Goal: Information Seeking & Learning: Check status

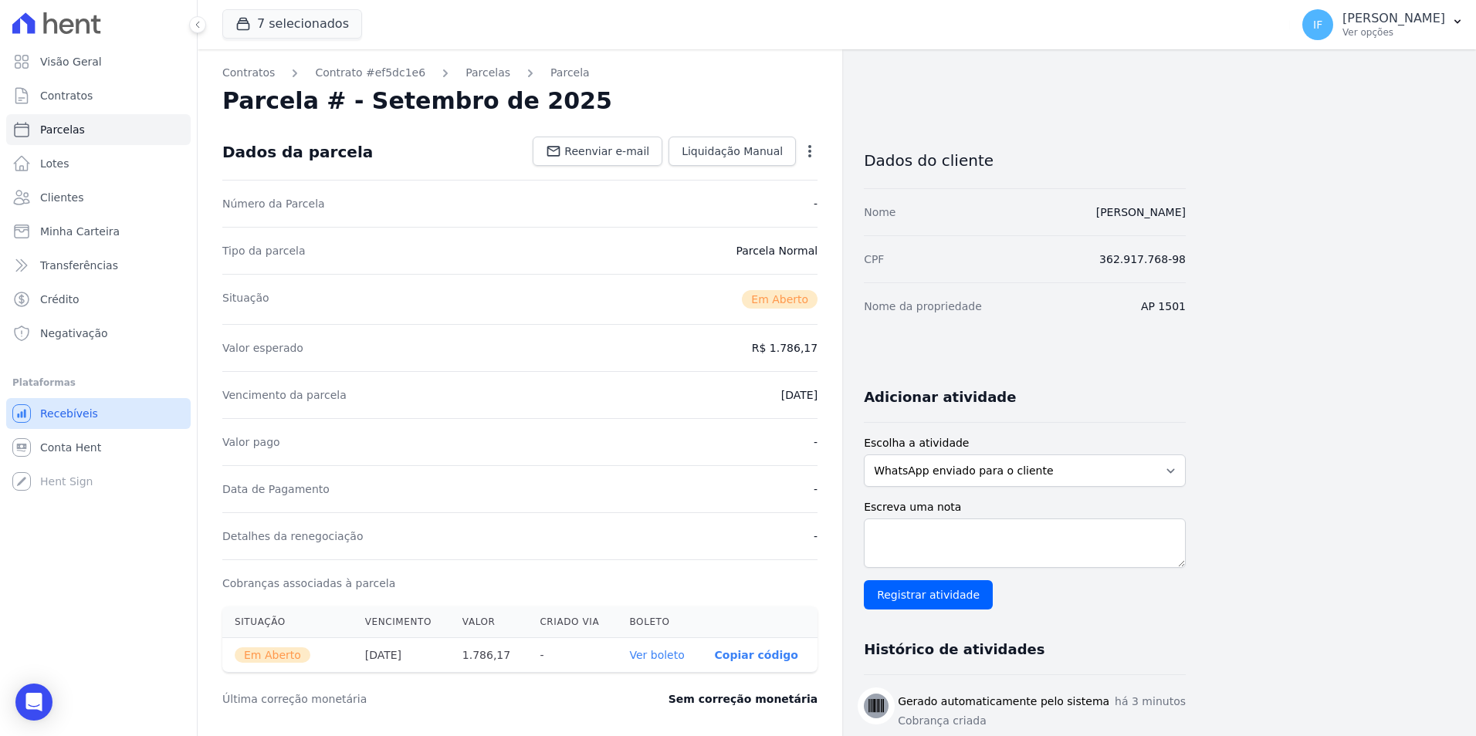
click at [81, 411] on span "Recebíveis" at bounding box center [69, 413] width 58 height 15
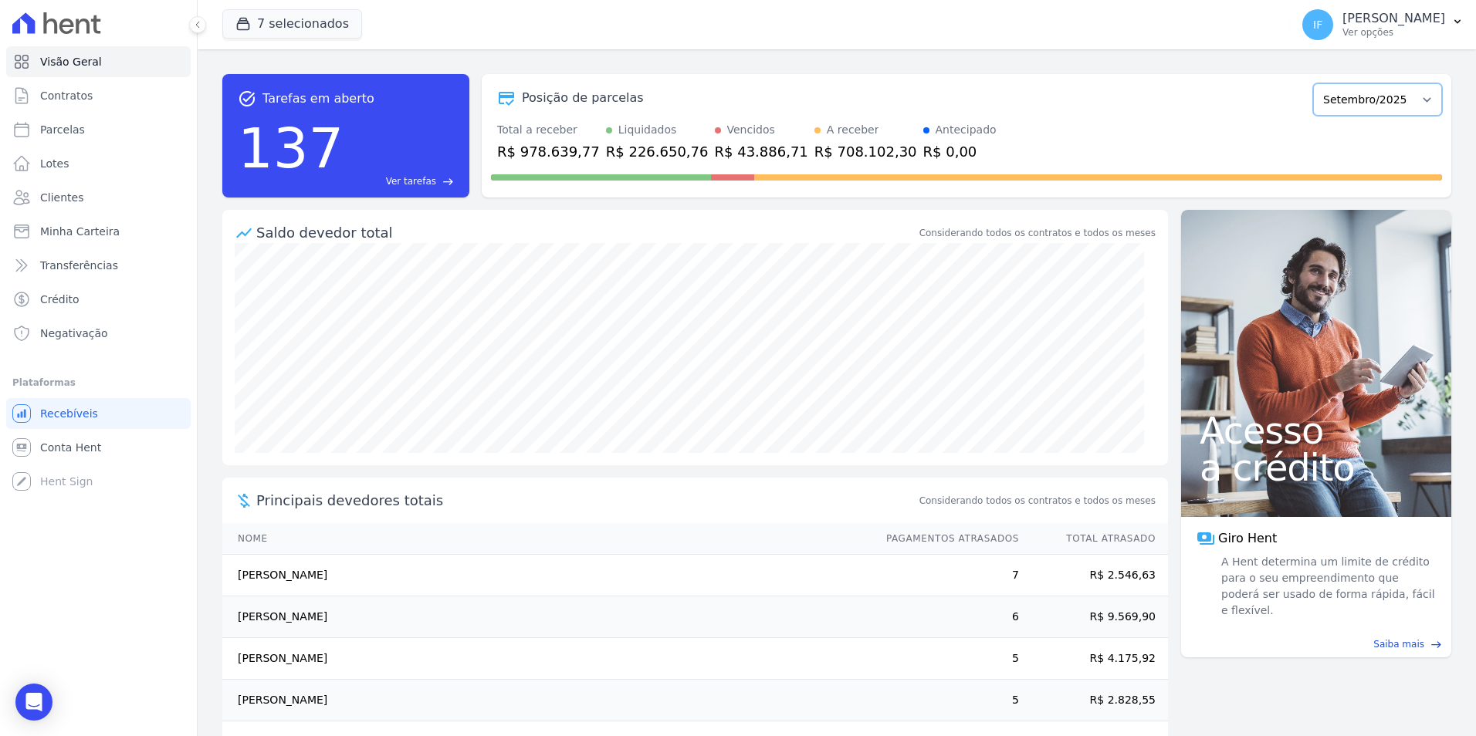
click at [1344, 106] on select "Fevereiro/2024 Março/2024 Abril/2024 Maio/2024 Junho/2024 Julho/2024 Agosto/202…" at bounding box center [1377, 99] width 129 height 32
click at [1354, 32] on p "Ver opções" at bounding box center [1393, 32] width 103 height 12
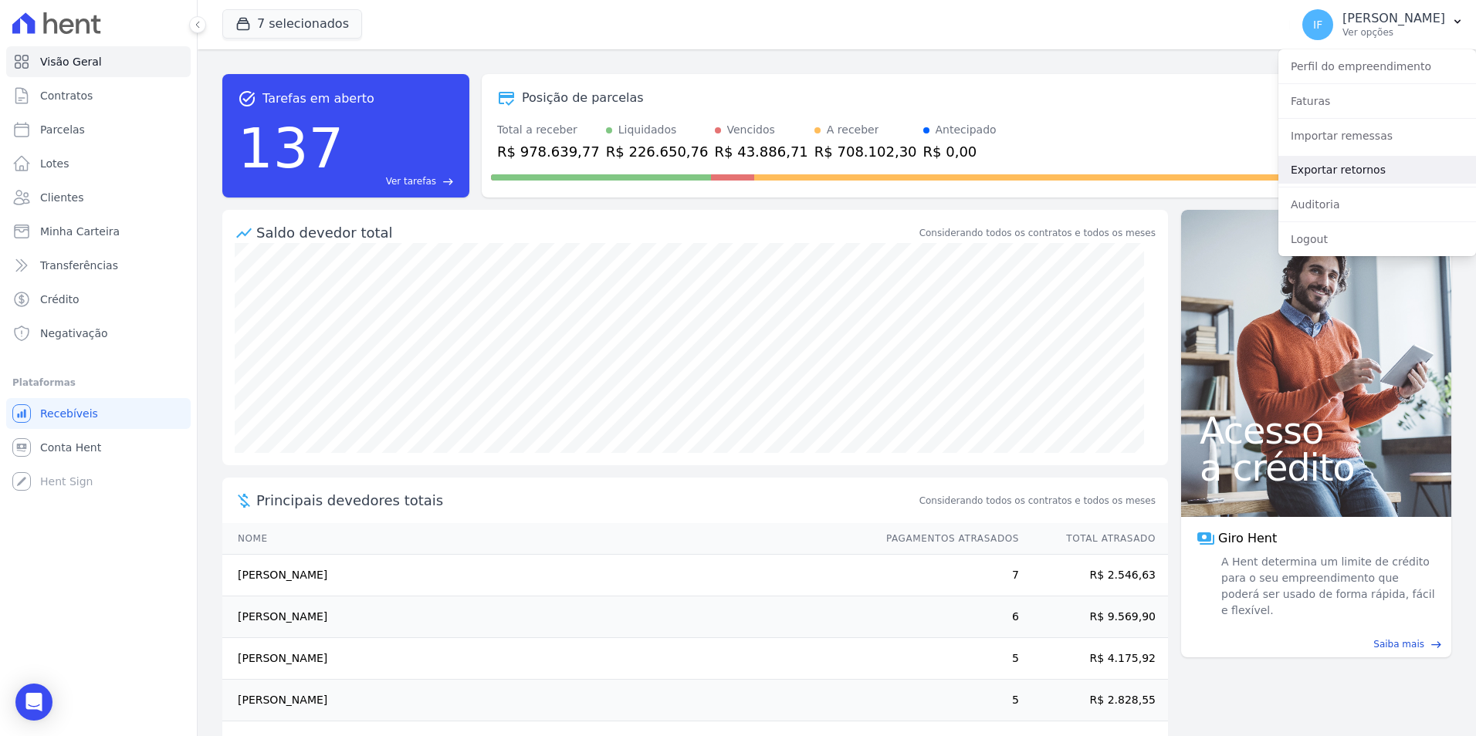
click at [1370, 167] on link "Exportar retornos" at bounding box center [1377, 170] width 198 height 28
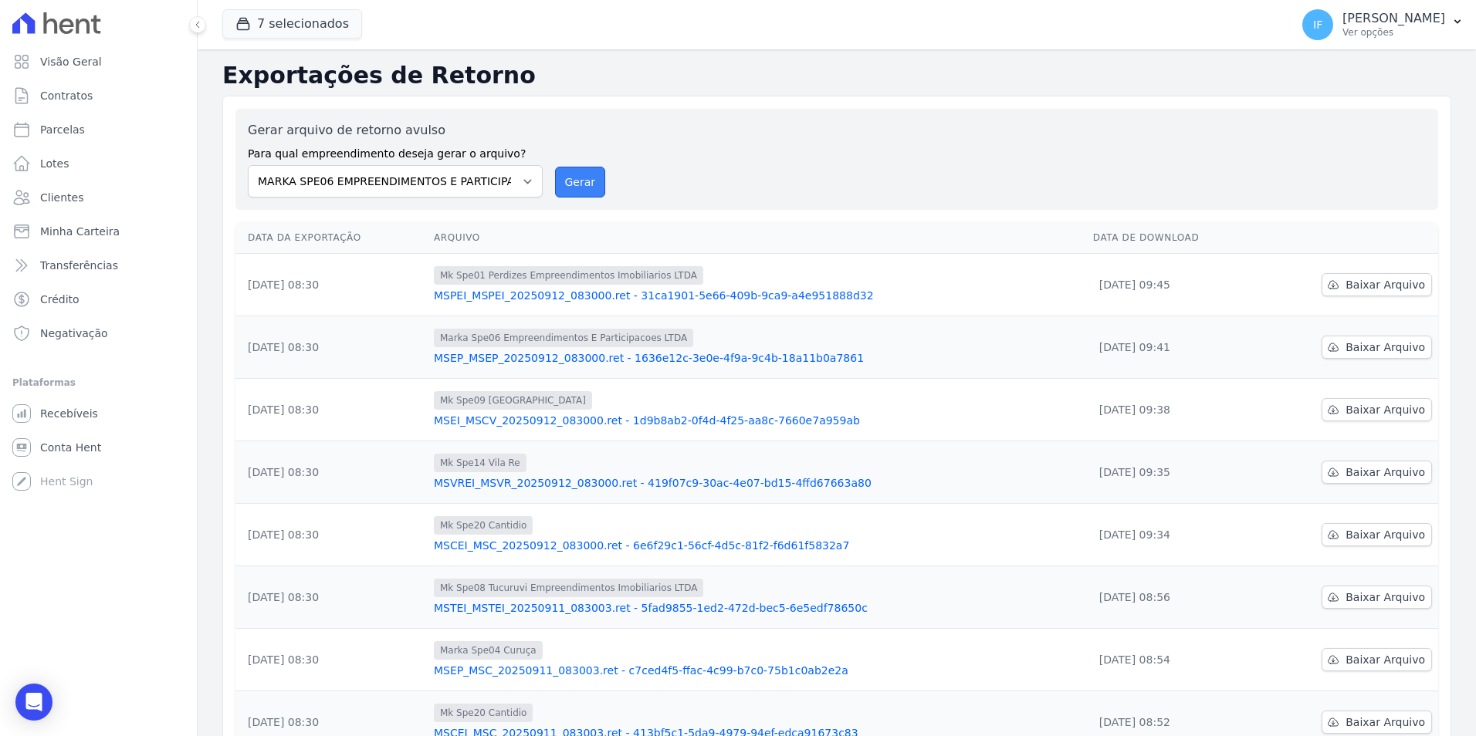
click at [583, 187] on button "Gerar" at bounding box center [580, 182] width 51 height 31
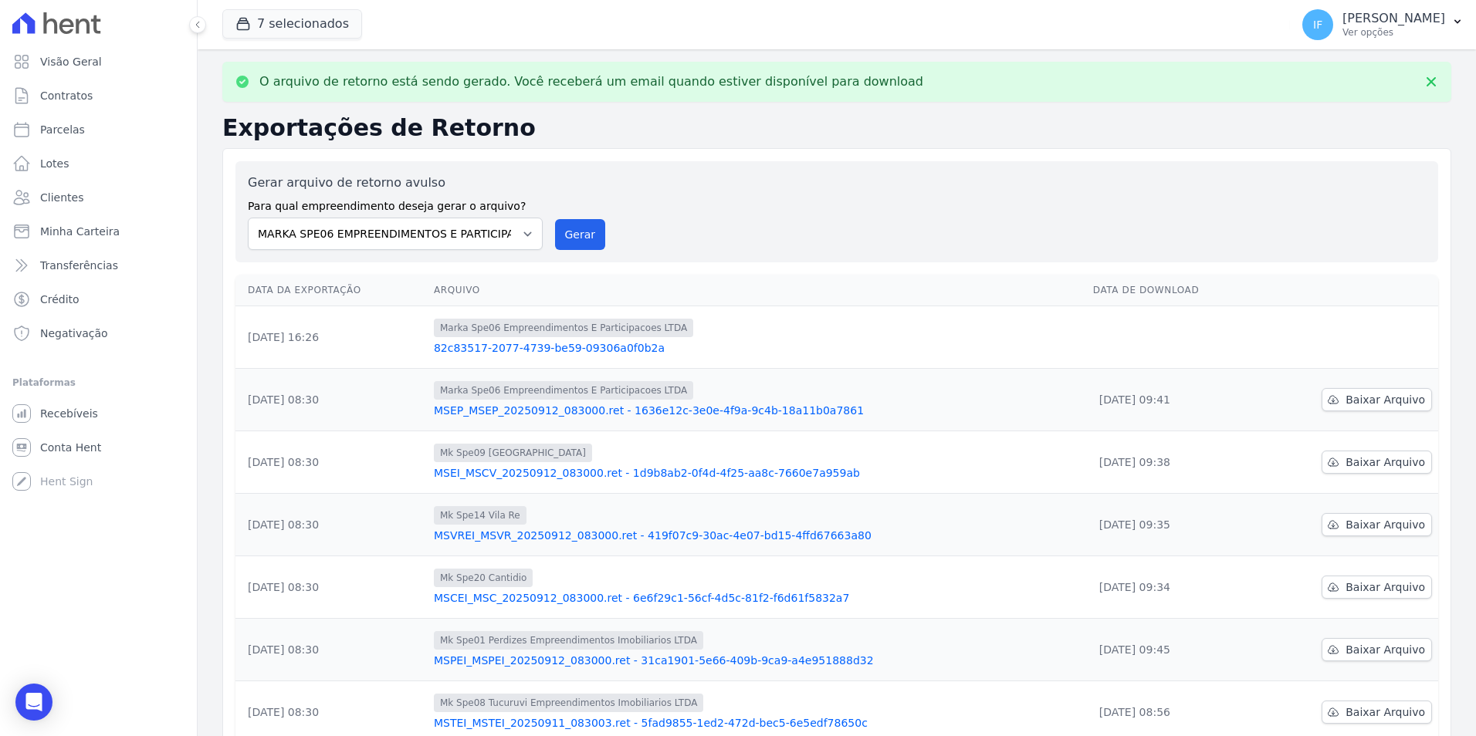
click at [514, 347] on link "82c83517-2077-4739-be59-09306a0f0b2a" at bounding box center [757, 347] width 647 height 15
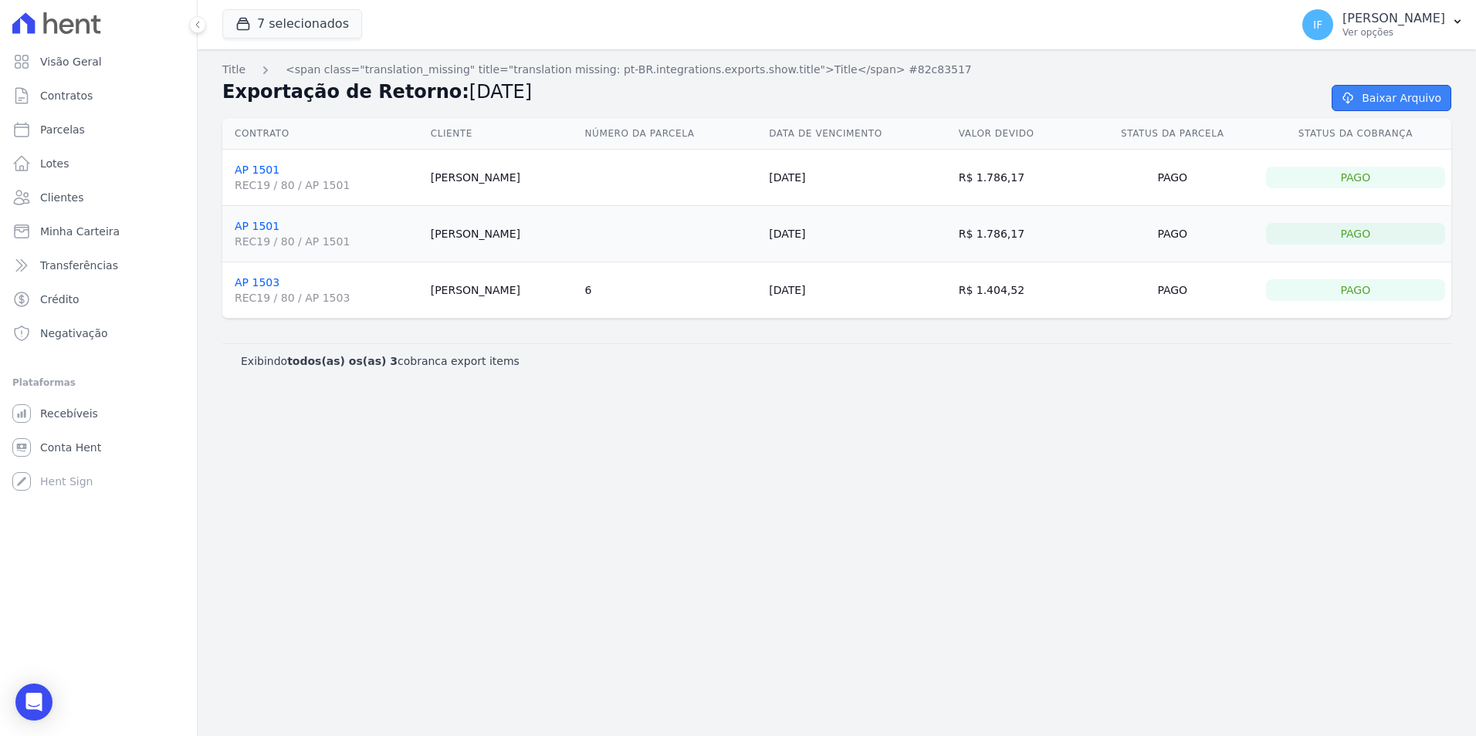
click at [1402, 98] on link "Baixar Arquivo" at bounding box center [1391, 98] width 120 height 26
click at [840, 404] on div "Title <span class="translation_missing" title="translation missing: pt-BR.integ…" at bounding box center [837, 392] width 1278 height 687
click at [763, 572] on div "Title <span class="translation_missing" title="translation missing: pt-BR.integ…" at bounding box center [837, 392] width 1278 height 687
click at [83, 448] on span "Conta Hent" at bounding box center [70, 447] width 61 height 15
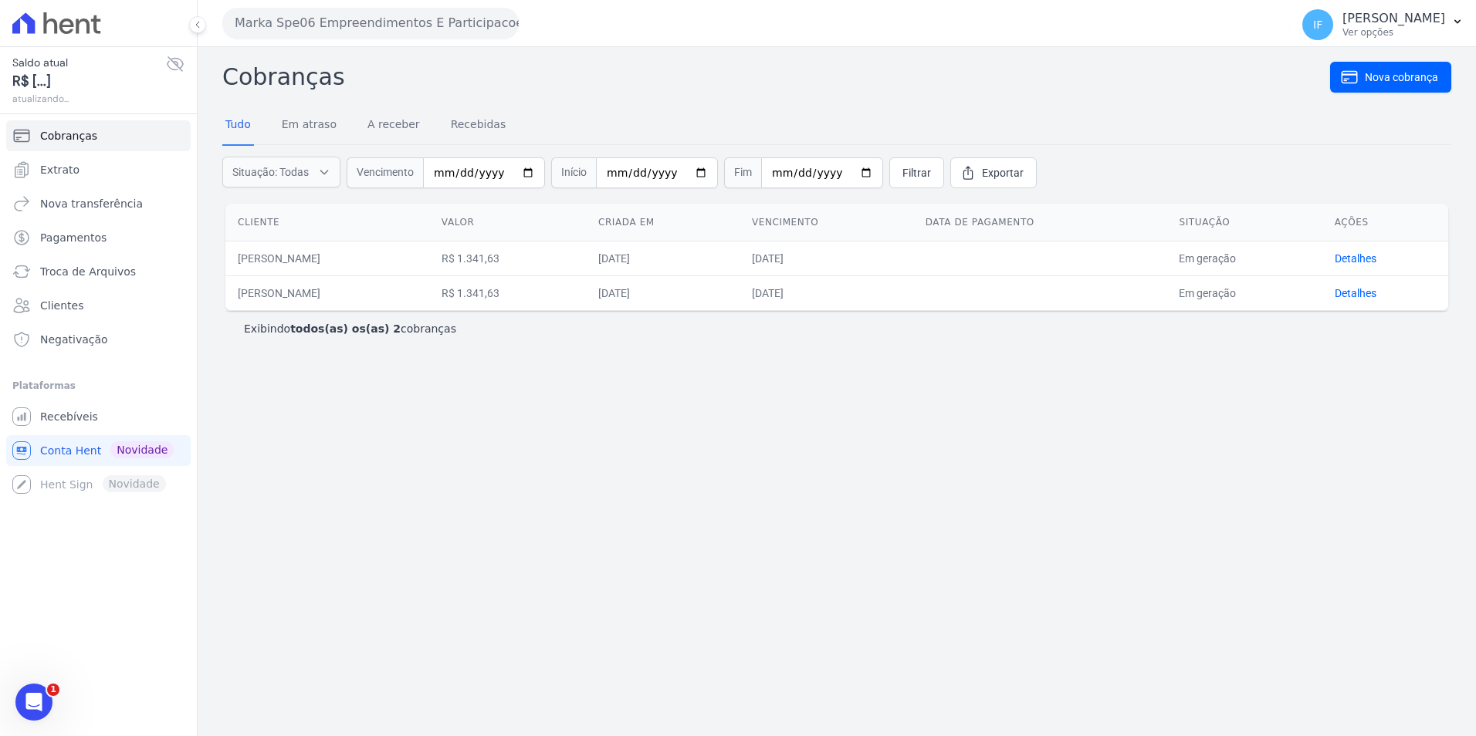
click at [491, 22] on button "Marka Spe06 Empreendimentos E Participacoes LTDA" at bounding box center [370, 23] width 296 height 31
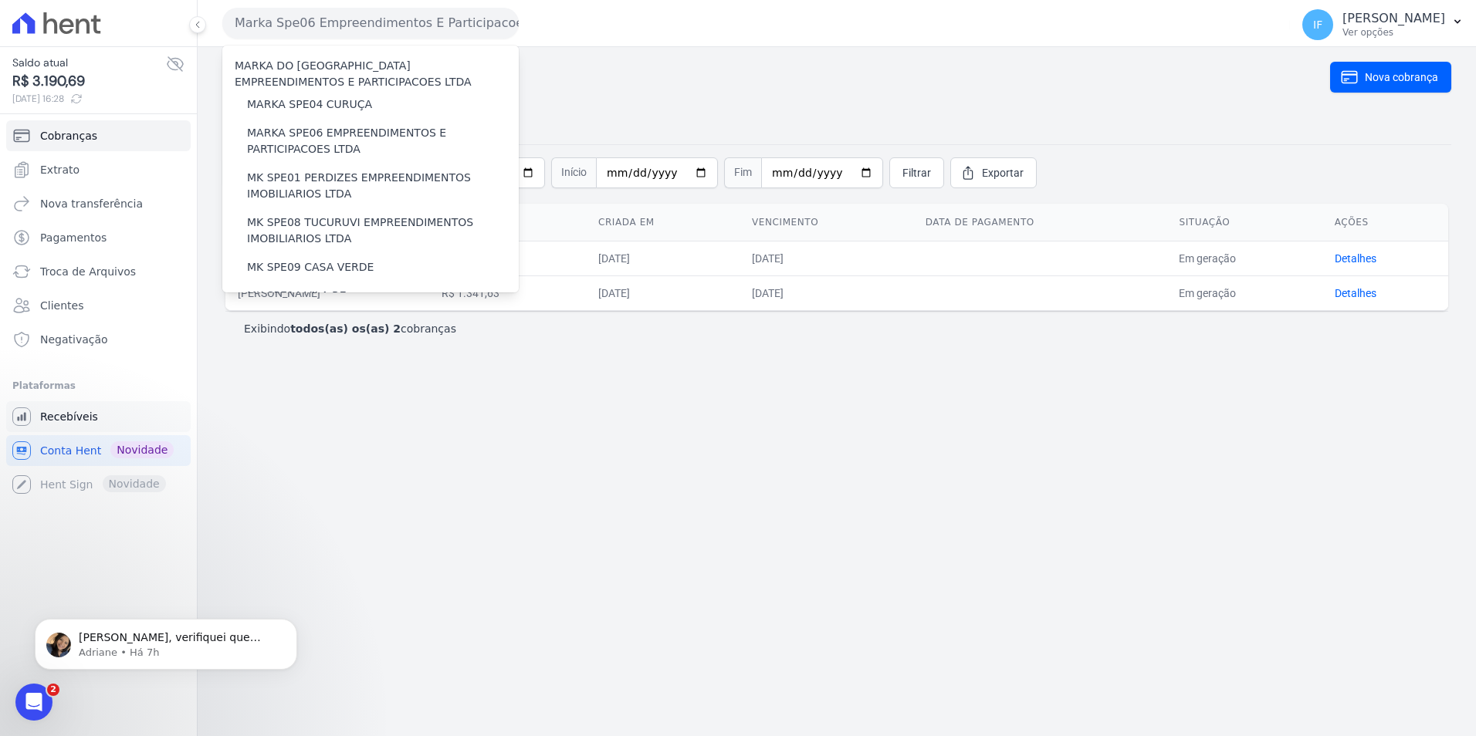
click at [71, 421] on span "Recebíveis" at bounding box center [69, 416] width 58 height 15
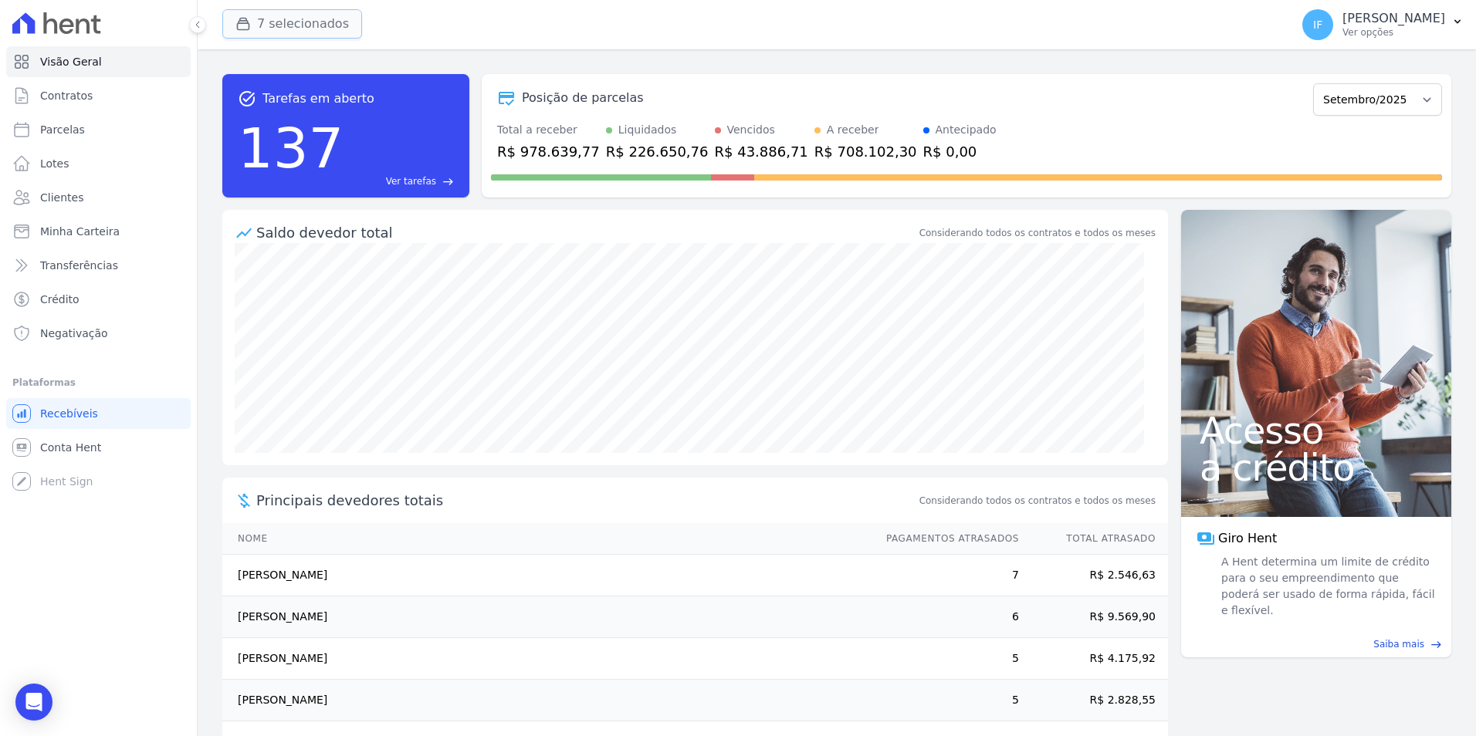
click at [315, 23] on button "7 selecionados" at bounding box center [292, 23] width 140 height 29
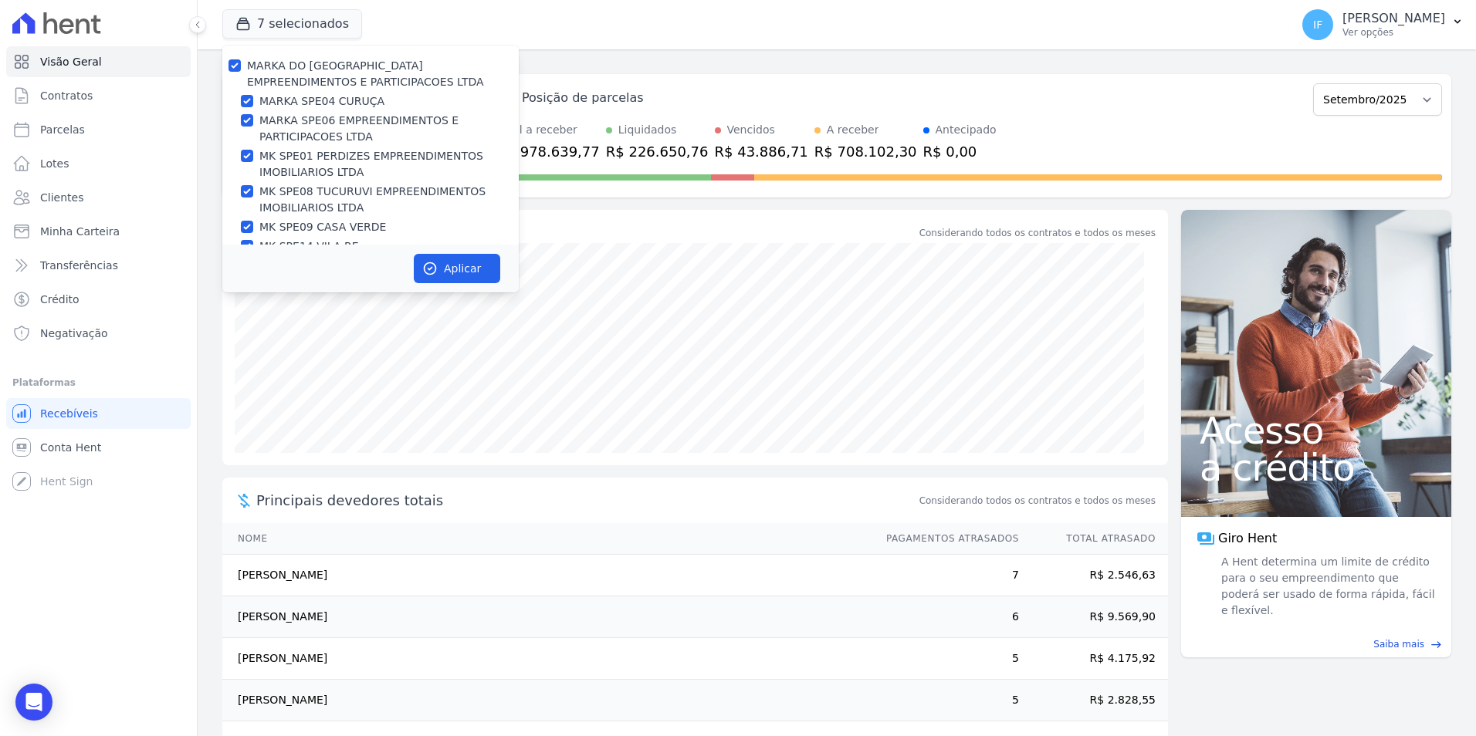
click at [235, 58] on div at bounding box center [234, 65] width 12 height 15
click at [235, 66] on input "MARKA DO [GEOGRAPHIC_DATA] EMPREENDIMENTOS E PARTICIPACOES LTDA" at bounding box center [234, 65] width 12 height 12
checkbox input "false"
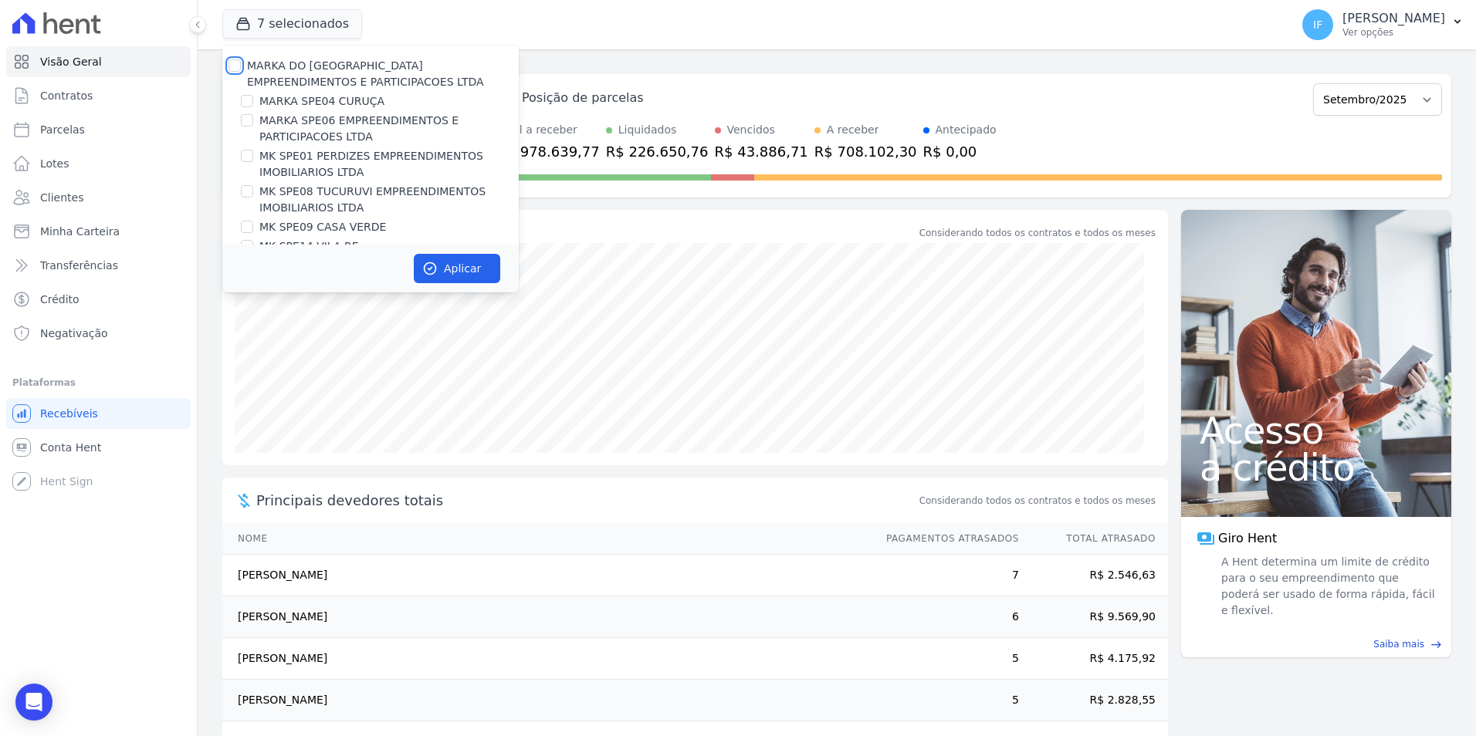
checkbox input "false"
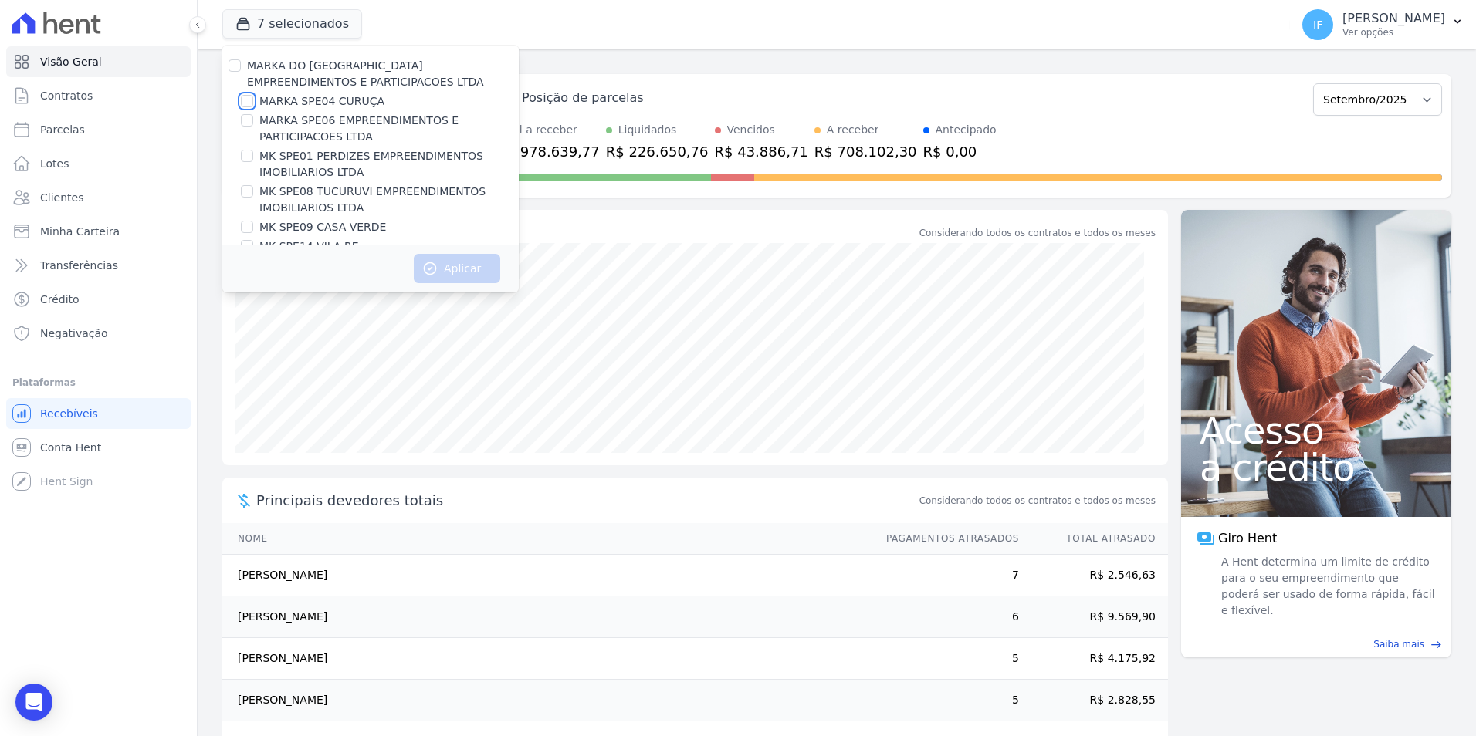
click at [245, 99] on input "MARKA SPE04 CURUÇA" at bounding box center [247, 101] width 12 height 12
checkbox input "true"
click at [462, 268] on button "Aplicar" at bounding box center [457, 268] width 86 height 29
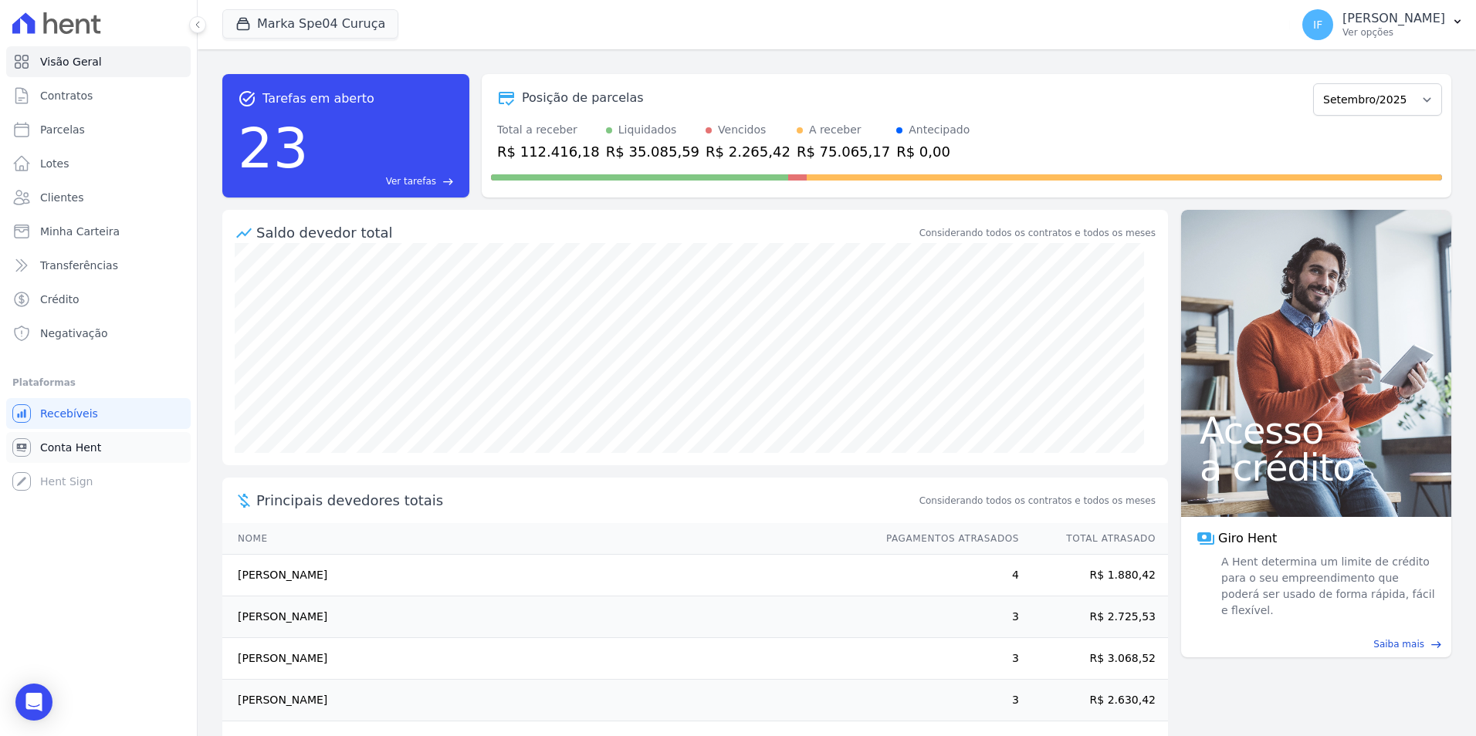
click at [55, 448] on span "Conta Hent" at bounding box center [70, 447] width 61 height 15
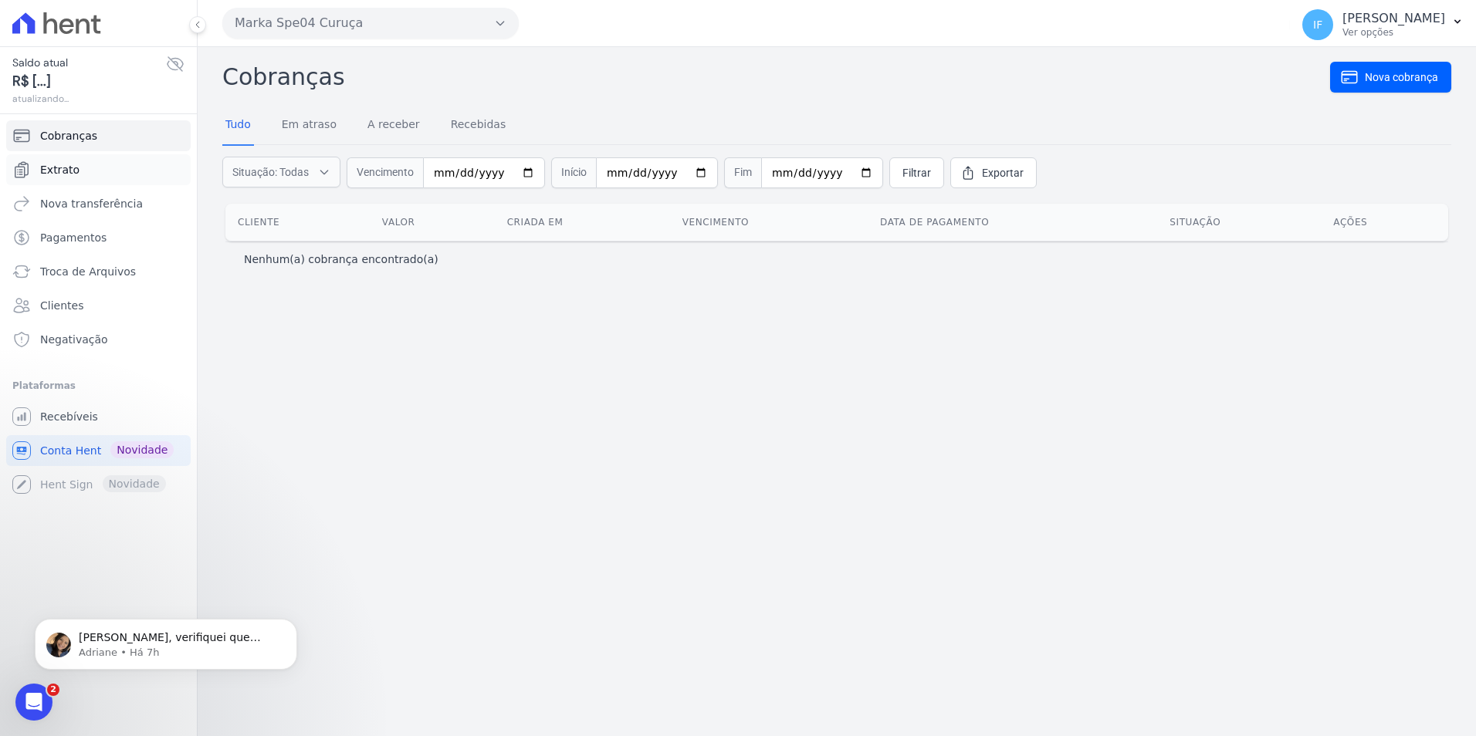
click at [69, 171] on span "Extrato" at bounding box center [59, 169] width 39 height 15
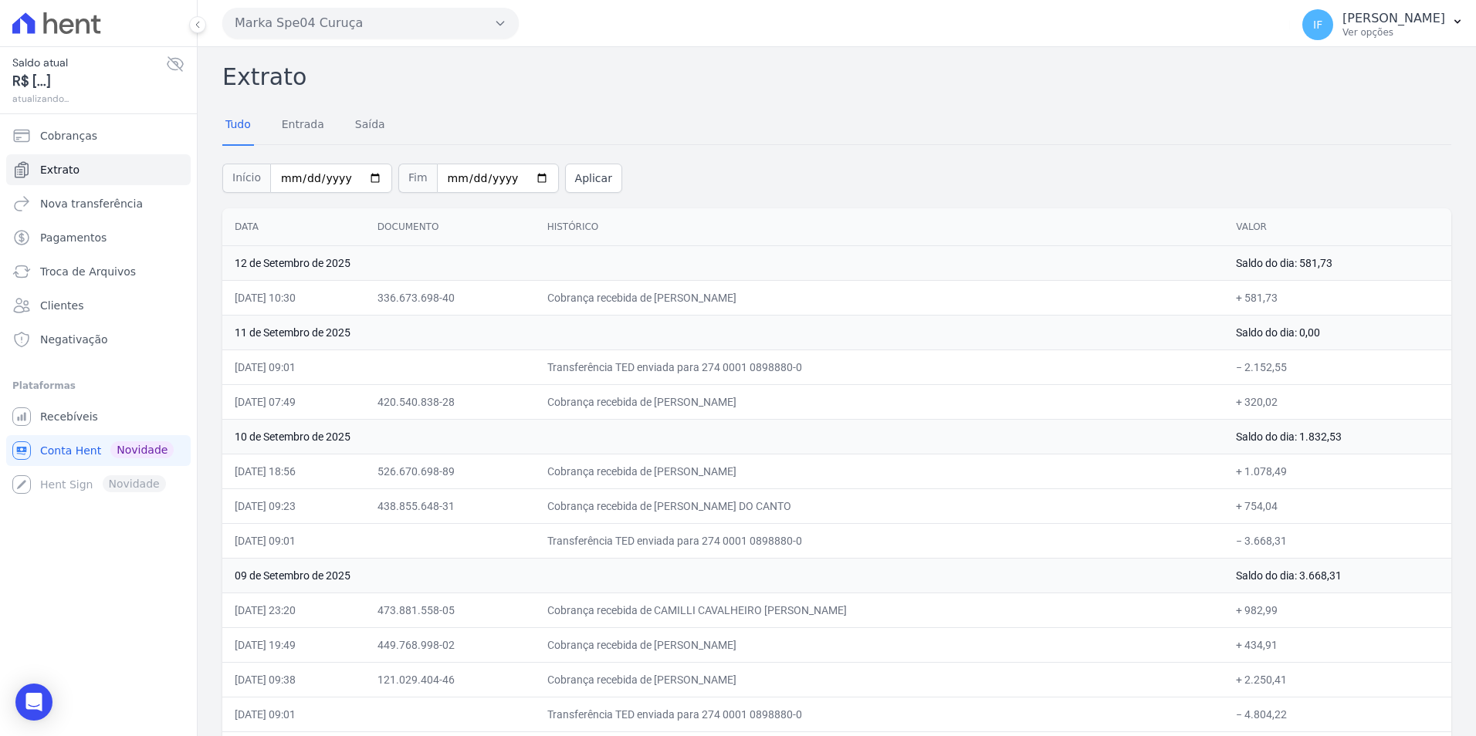
click at [502, 21] on icon "button" at bounding box center [500, 23] width 12 height 12
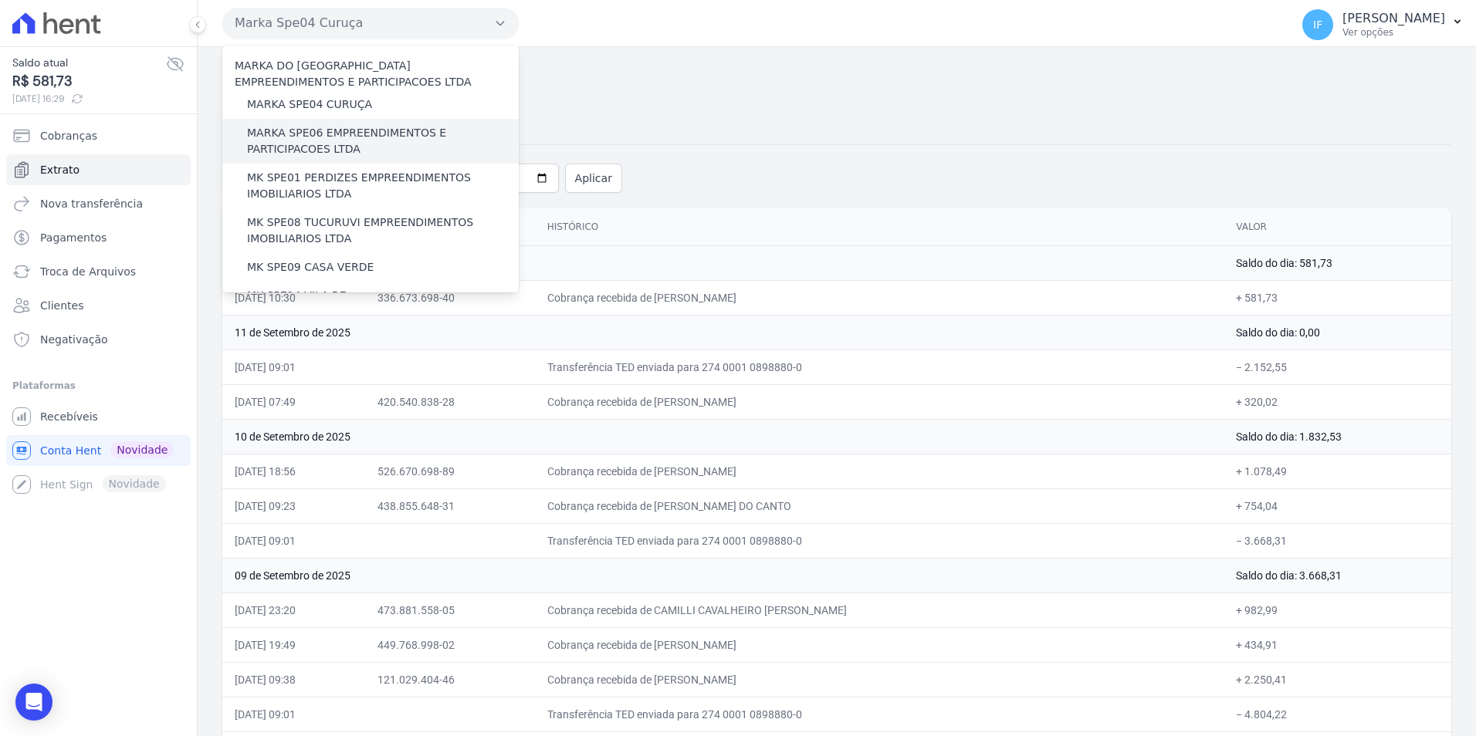
click at [376, 139] on label "MARKA SPE06 EMPREENDIMENTOS E PARTICIPACOES LTDA" at bounding box center [383, 141] width 272 height 32
click at [0, 0] on input "MARKA SPE06 EMPREENDIMENTOS E PARTICIPACOES LTDA" at bounding box center [0, 0] width 0 height 0
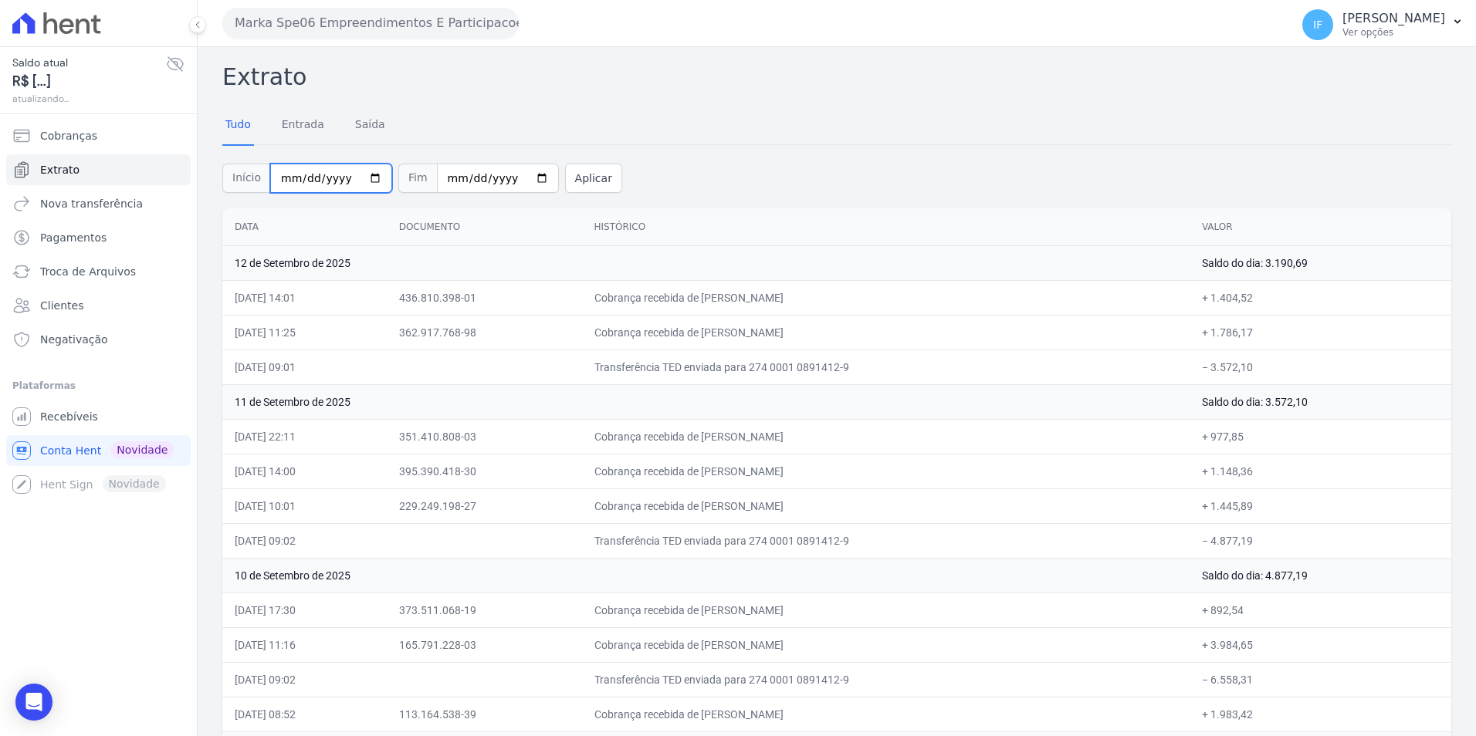
click at [358, 174] on input "[DATE]" at bounding box center [331, 178] width 122 height 29
type input "[DATE]"
click at [565, 177] on button "Aplicar" at bounding box center [593, 178] width 57 height 29
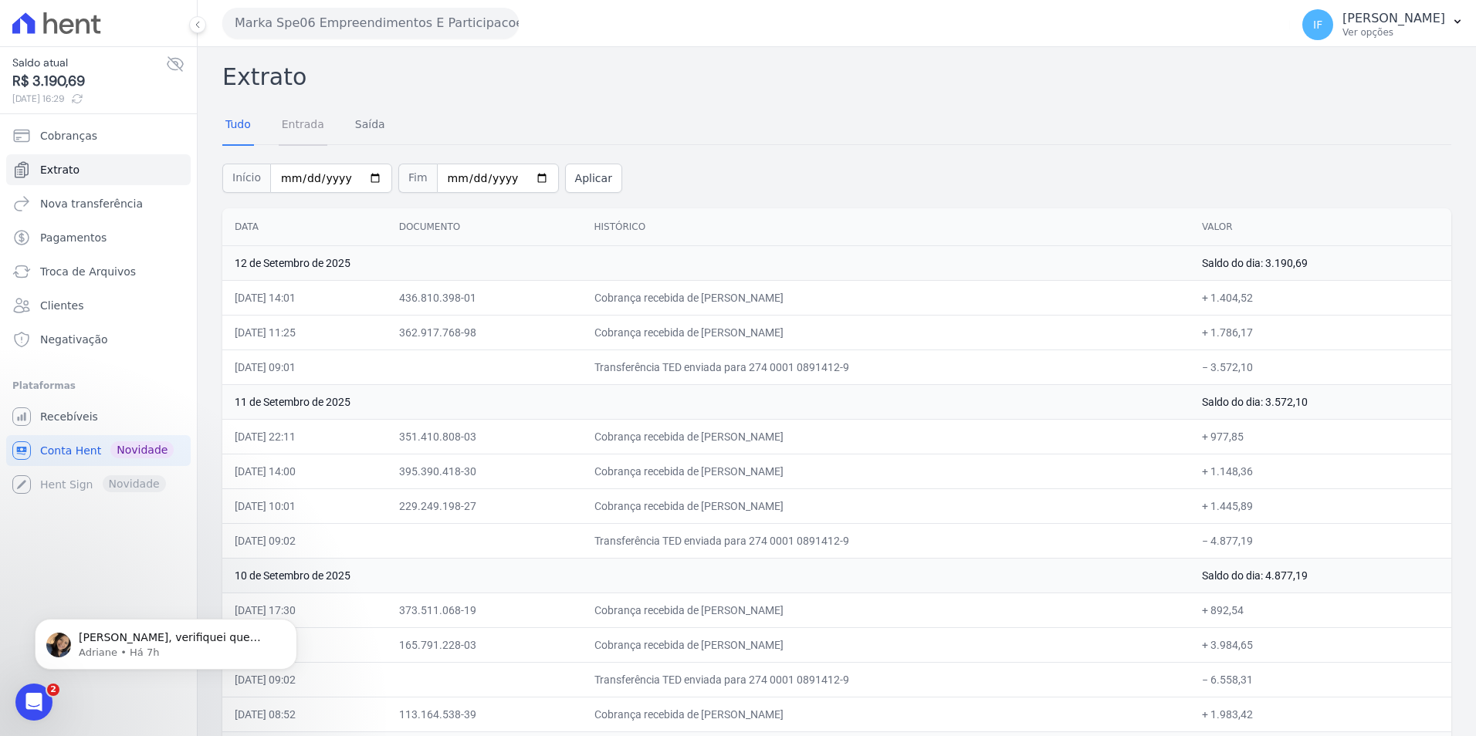
click at [296, 130] on link "Entrada" at bounding box center [303, 126] width 49 height 40
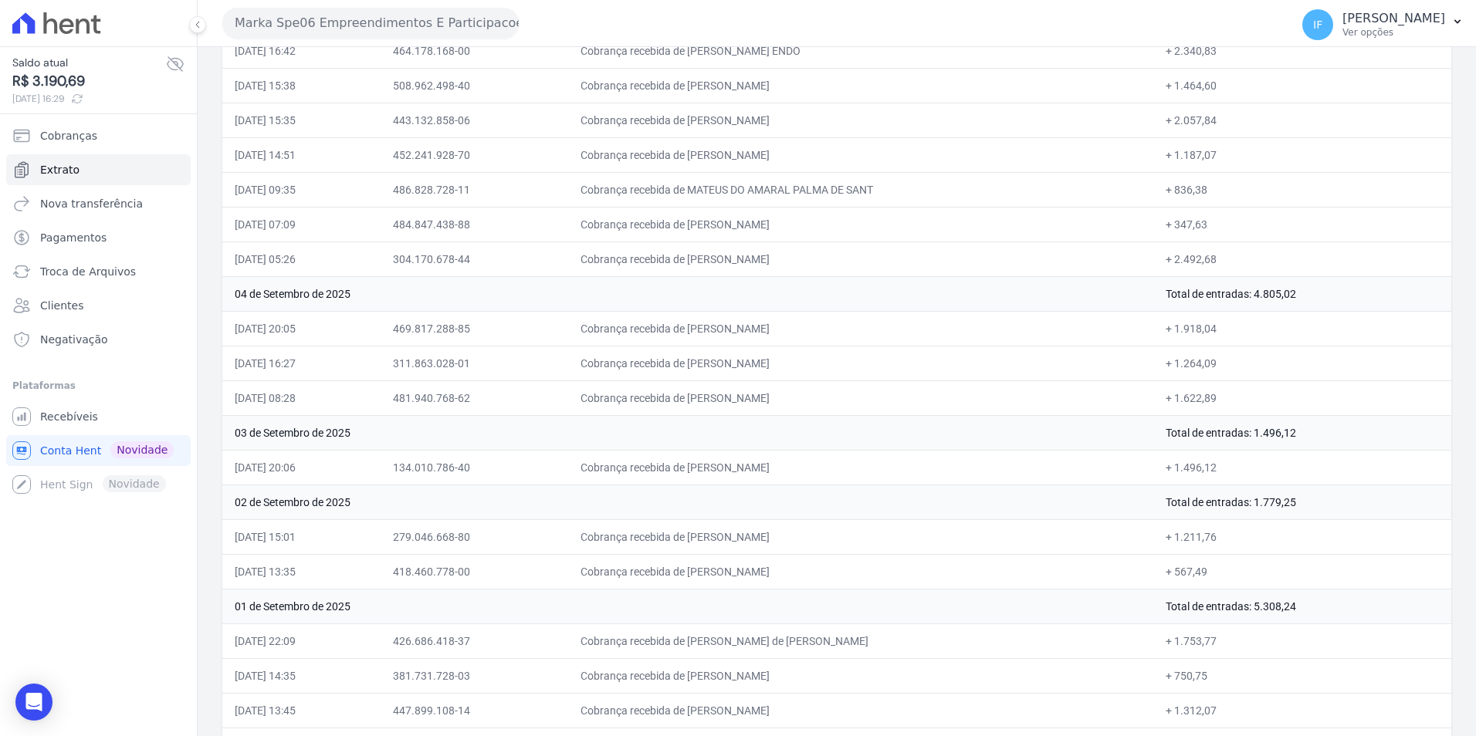
scroll to position [1328, 0]
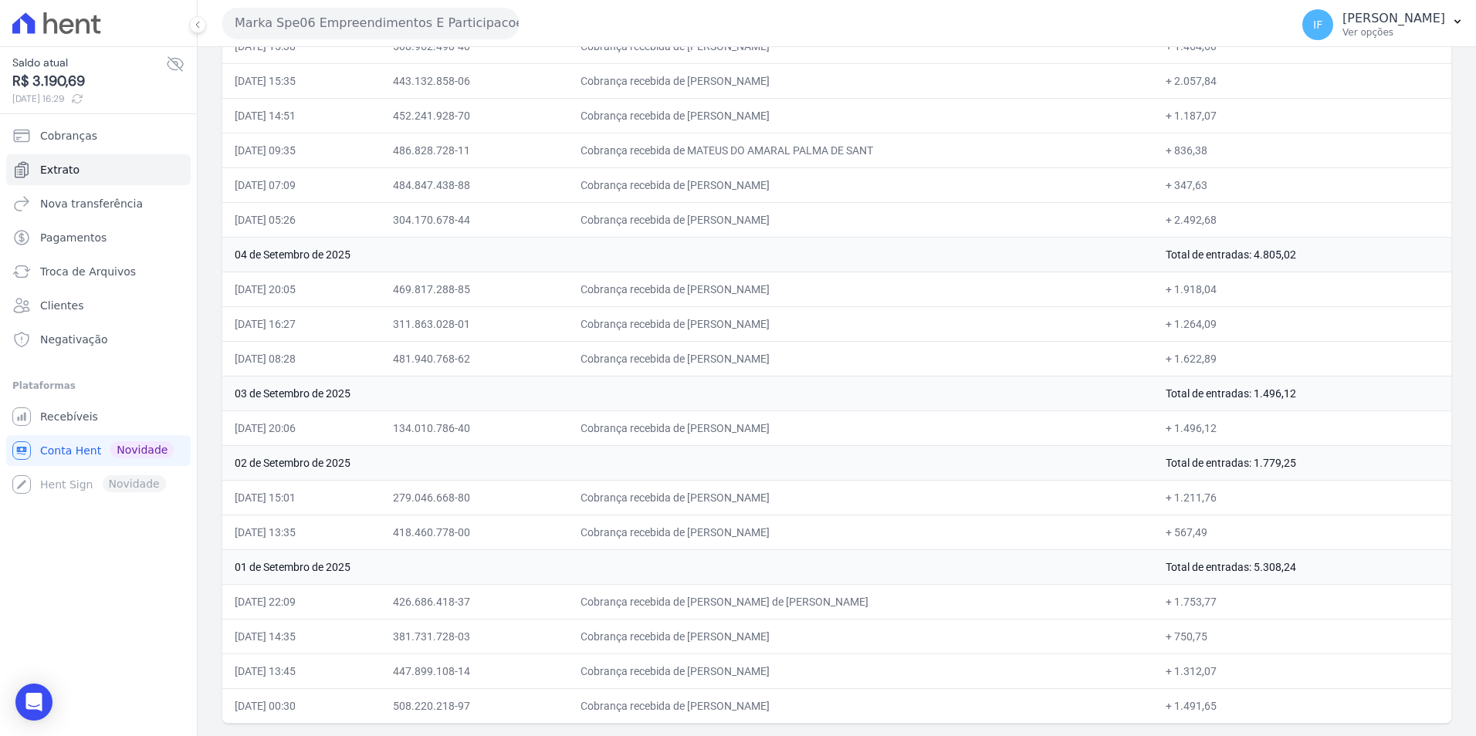
drag, startPoint x: 221, startPoint y: 64, endPoint x: 1259, endPoint y: 708, distance: 1221.4
copy div "Loremip Dolo Sitamet Conse Adipis Eli Seddoei Temp Incididun Utlaboree Dolor 20…"
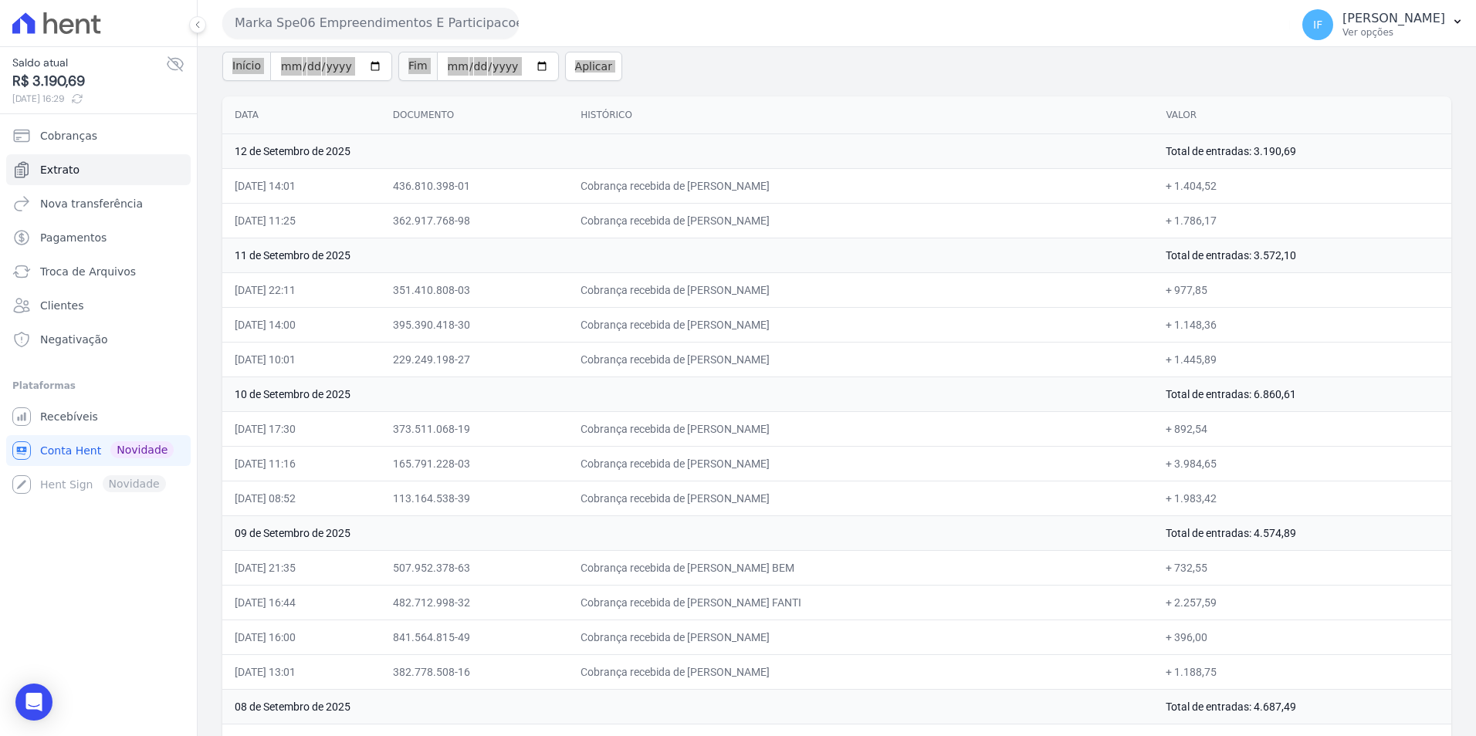
scroll to position [0, 0]
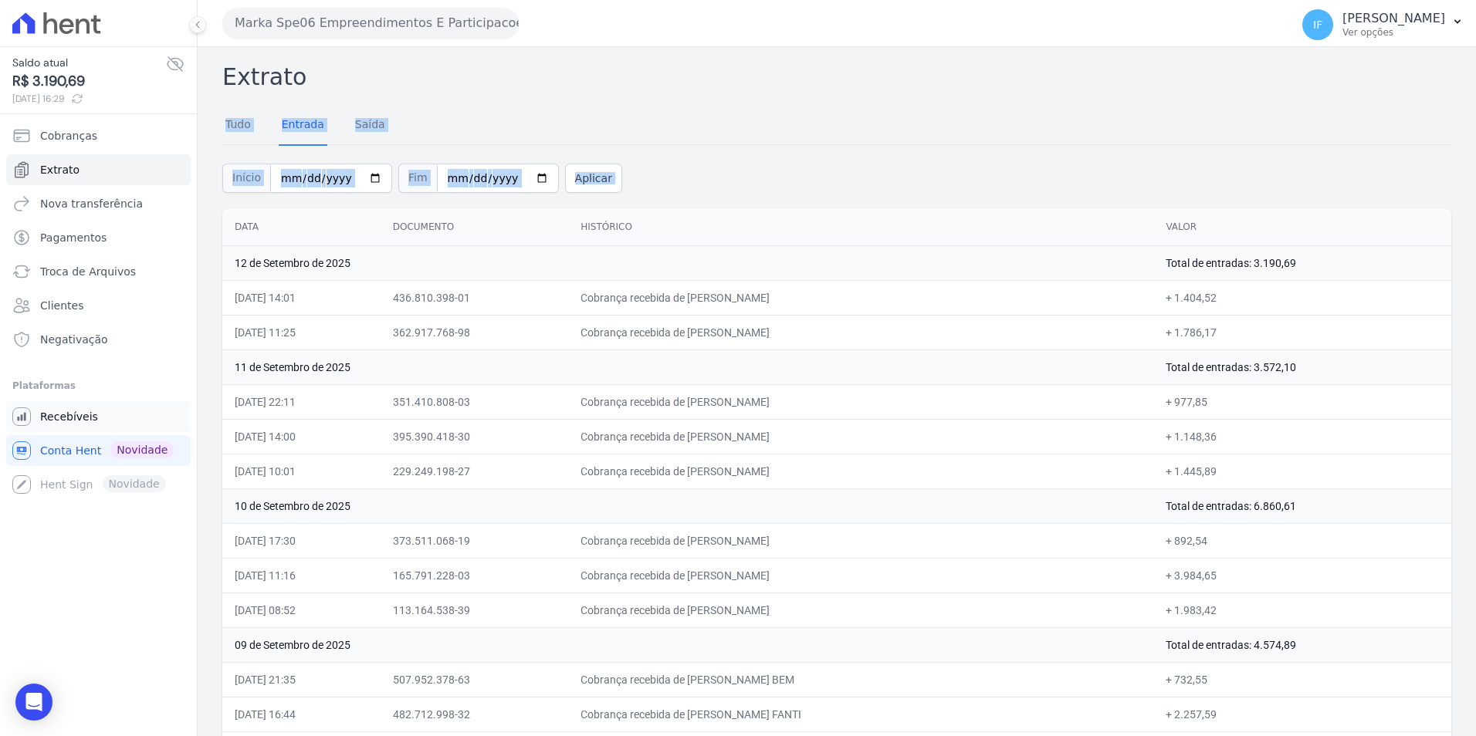
click at [81, 424] on span "Recebíveis" at bounding box center [69, 416] width 58 height 15
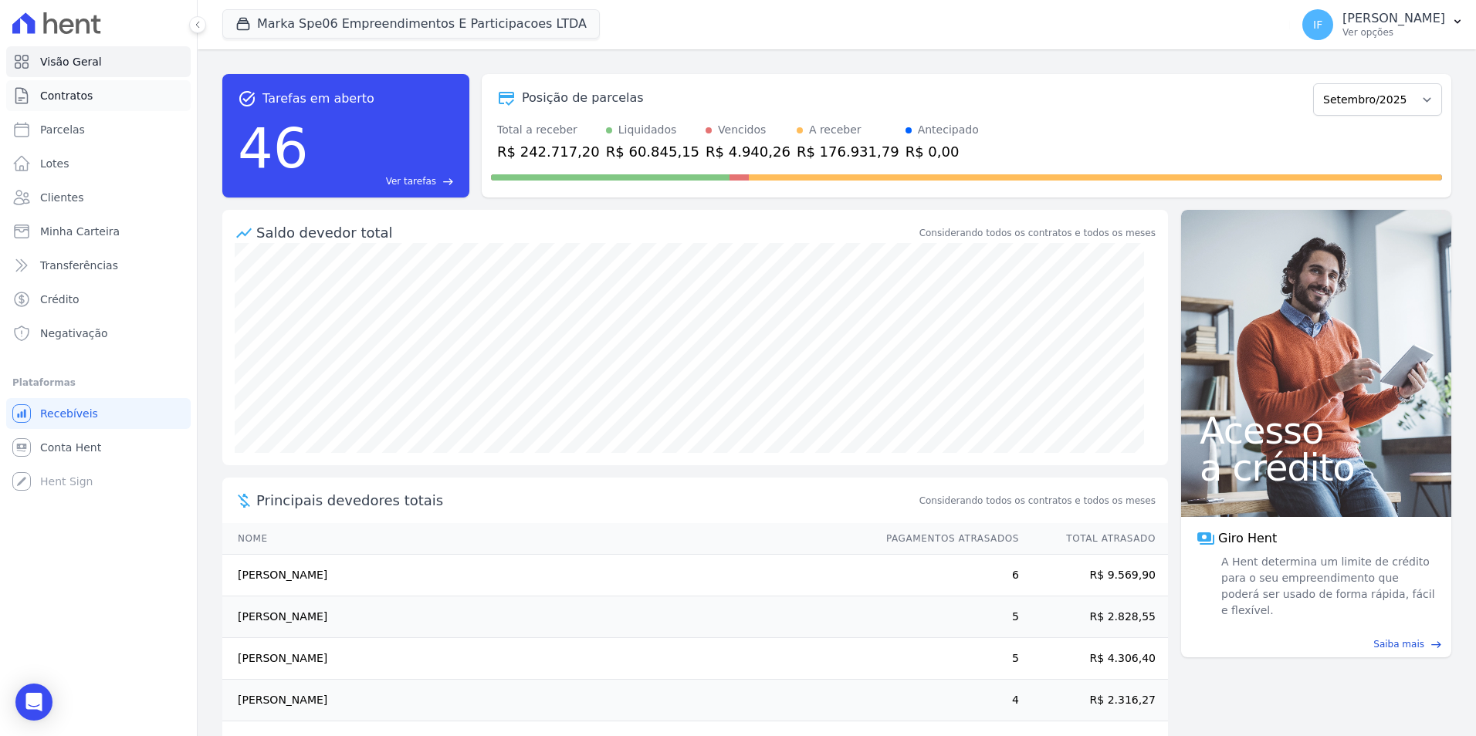
click at [86, 98] on span "Contratos" at bounding box center [66, 95] width 52 height 15
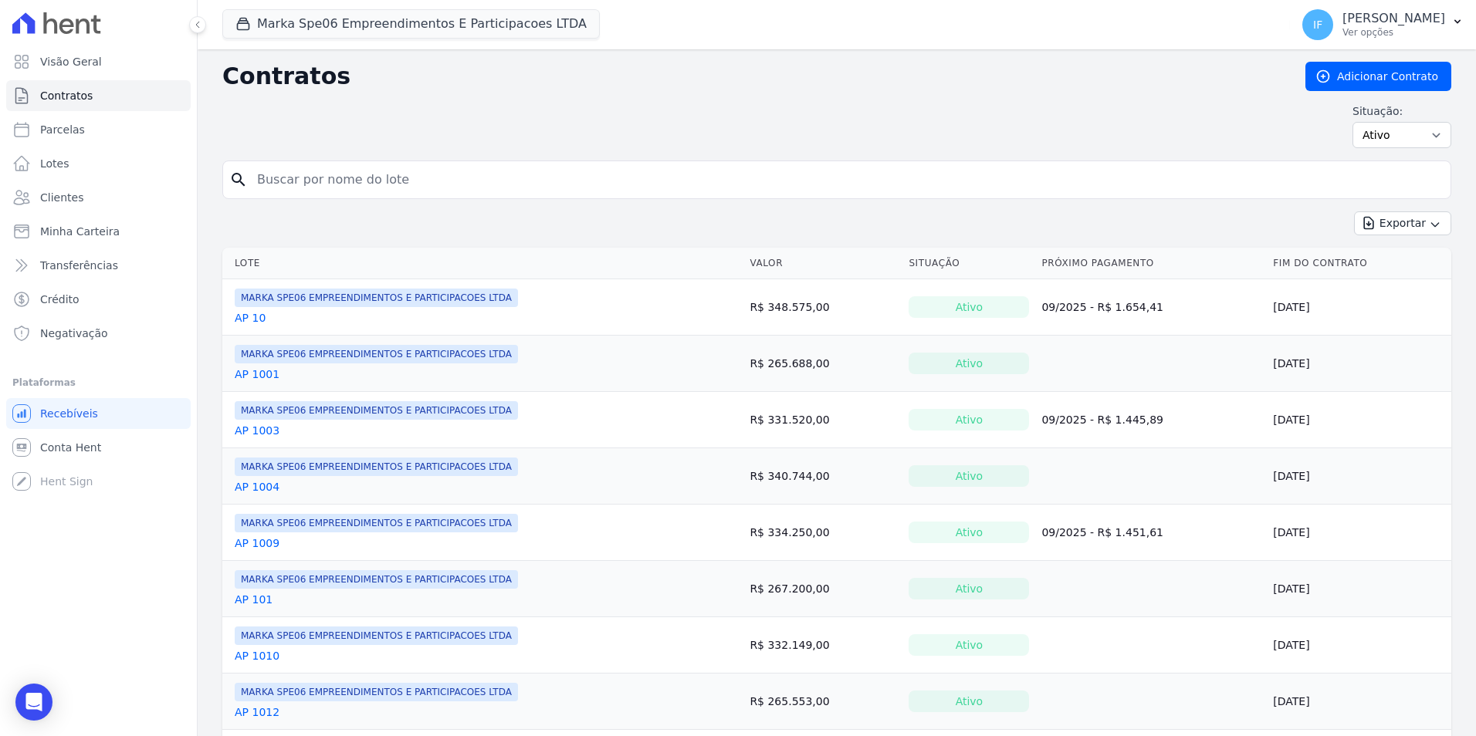
click at [310, 179] on input "search" at bounding box center [846, 179] width 1196 height 31
type input "1703"
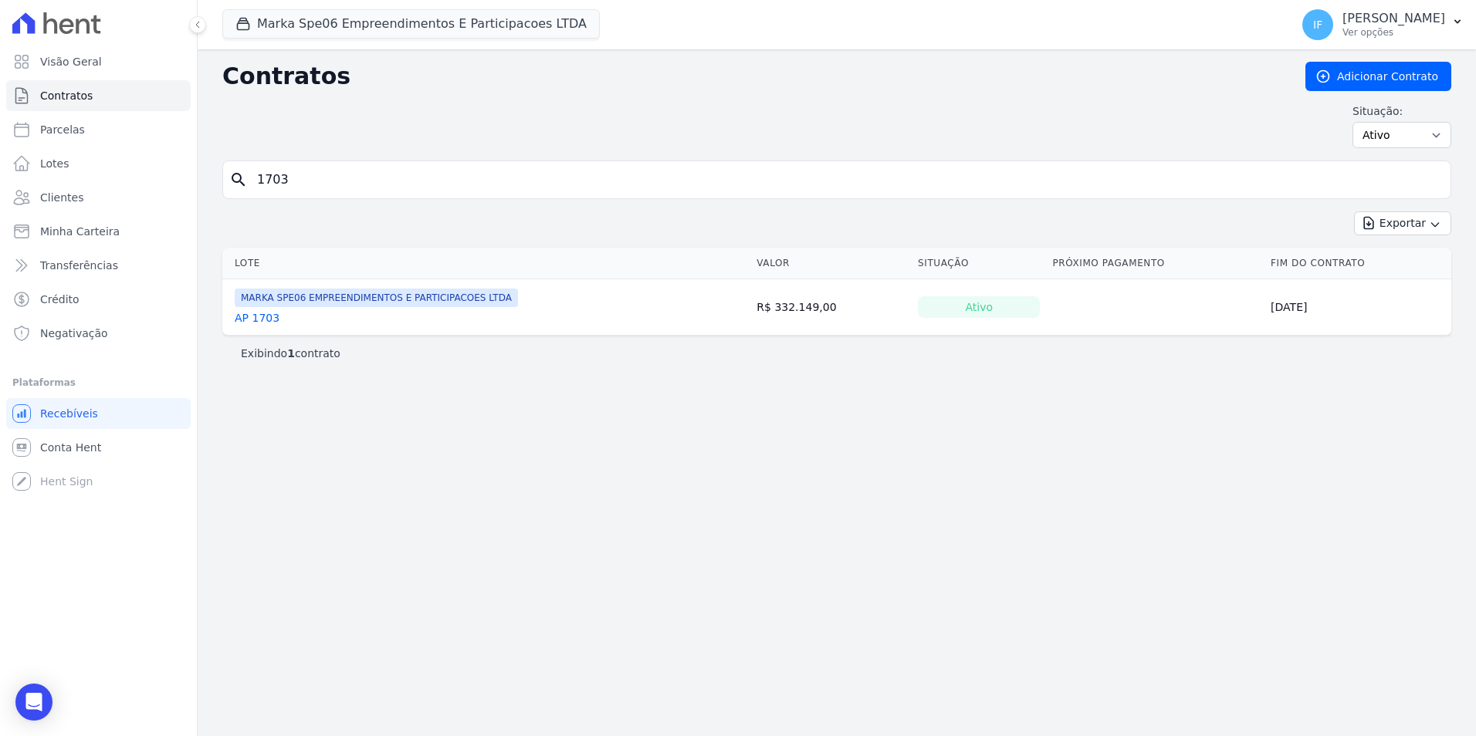
click at [256, 322] on link "AP 1703" at bounding box center [257, 317] width 45 height 15
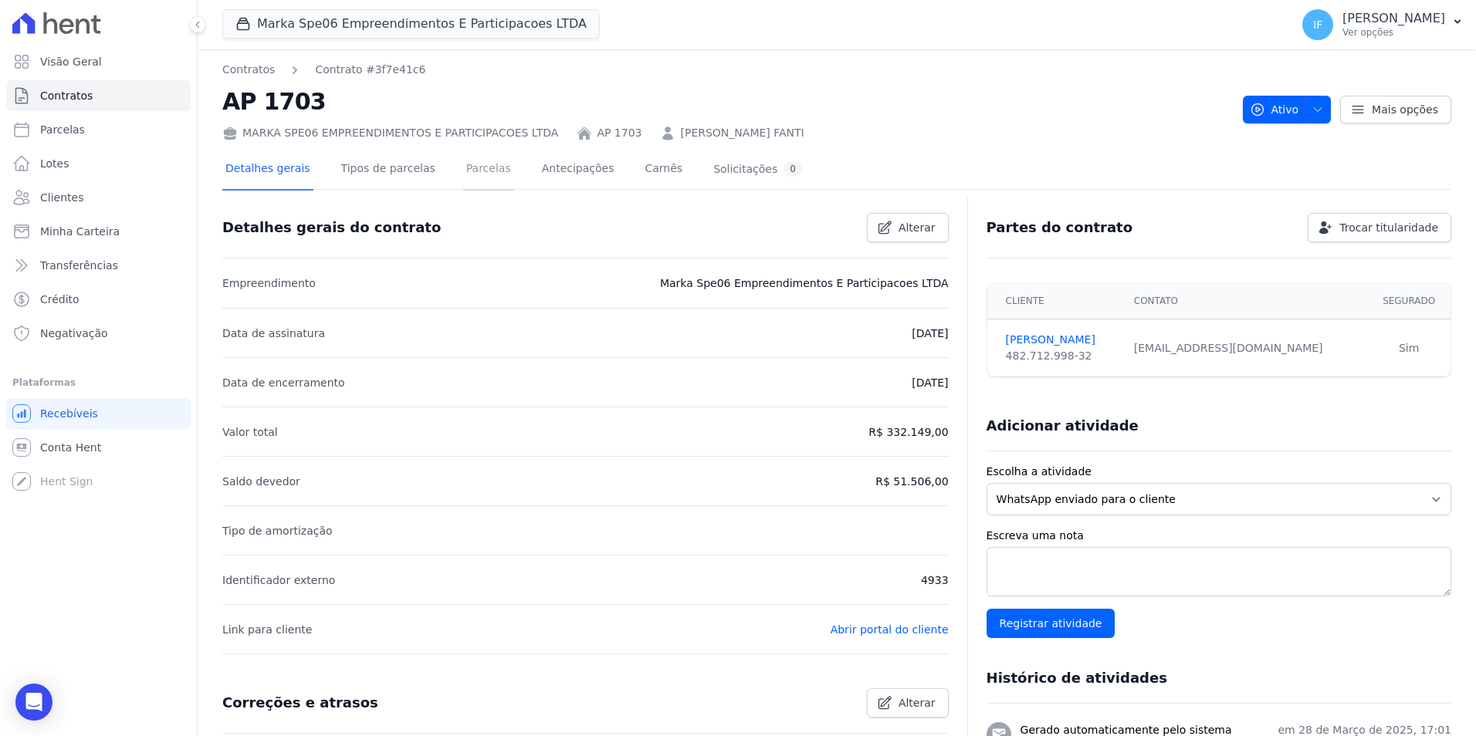
click at [466, 166] on link "Parcelas" at bounding box center [488, 170] width 51 height 41
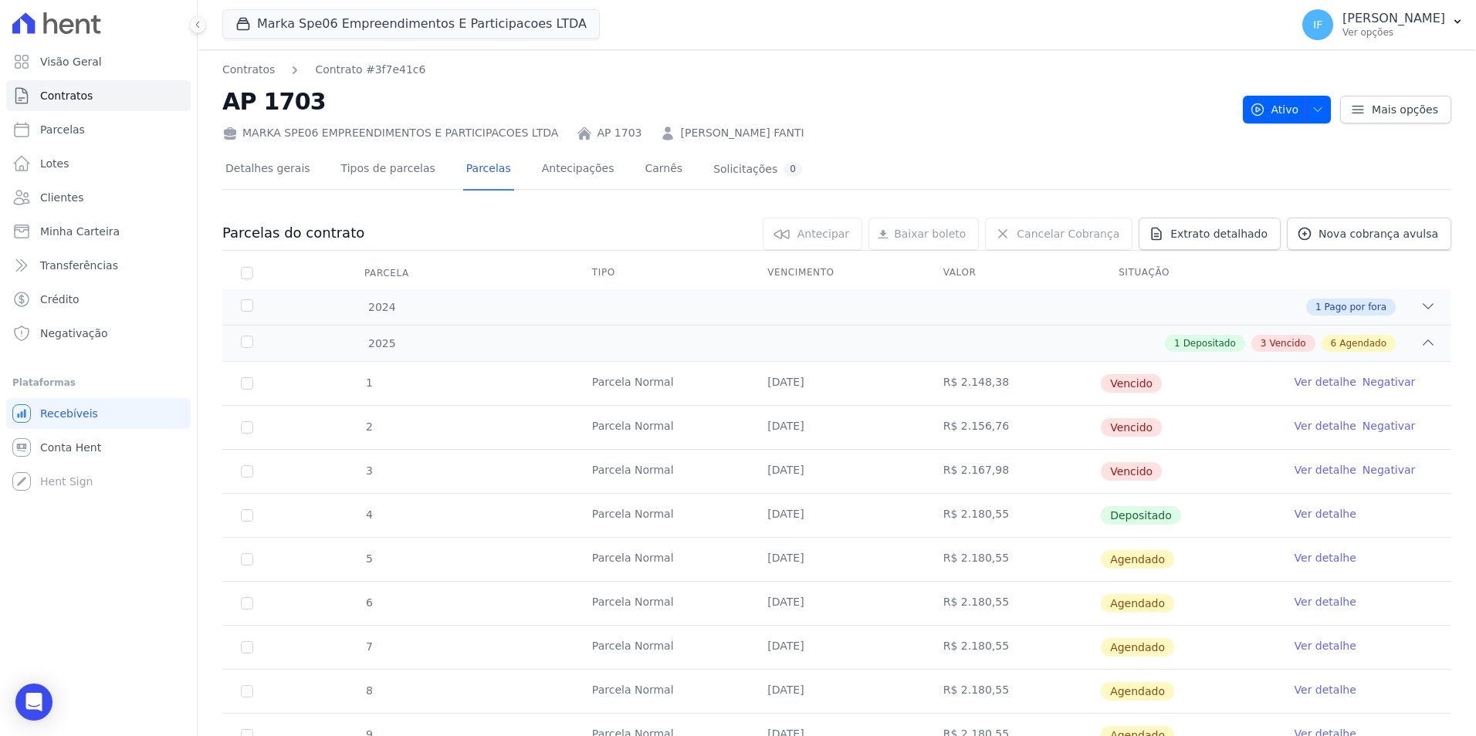
drag, startPoint x: 761, startPoint y: 520, endPoint x: 829, endPoint y: 521, distance: 67.9
click at [829, 521] on td "[DATE]" at bounding box center [836, 515] width 175 height 43
click at [1324, 512] on link "Ver detalhe" at bounding box center [1325, 513] width 62 height 15
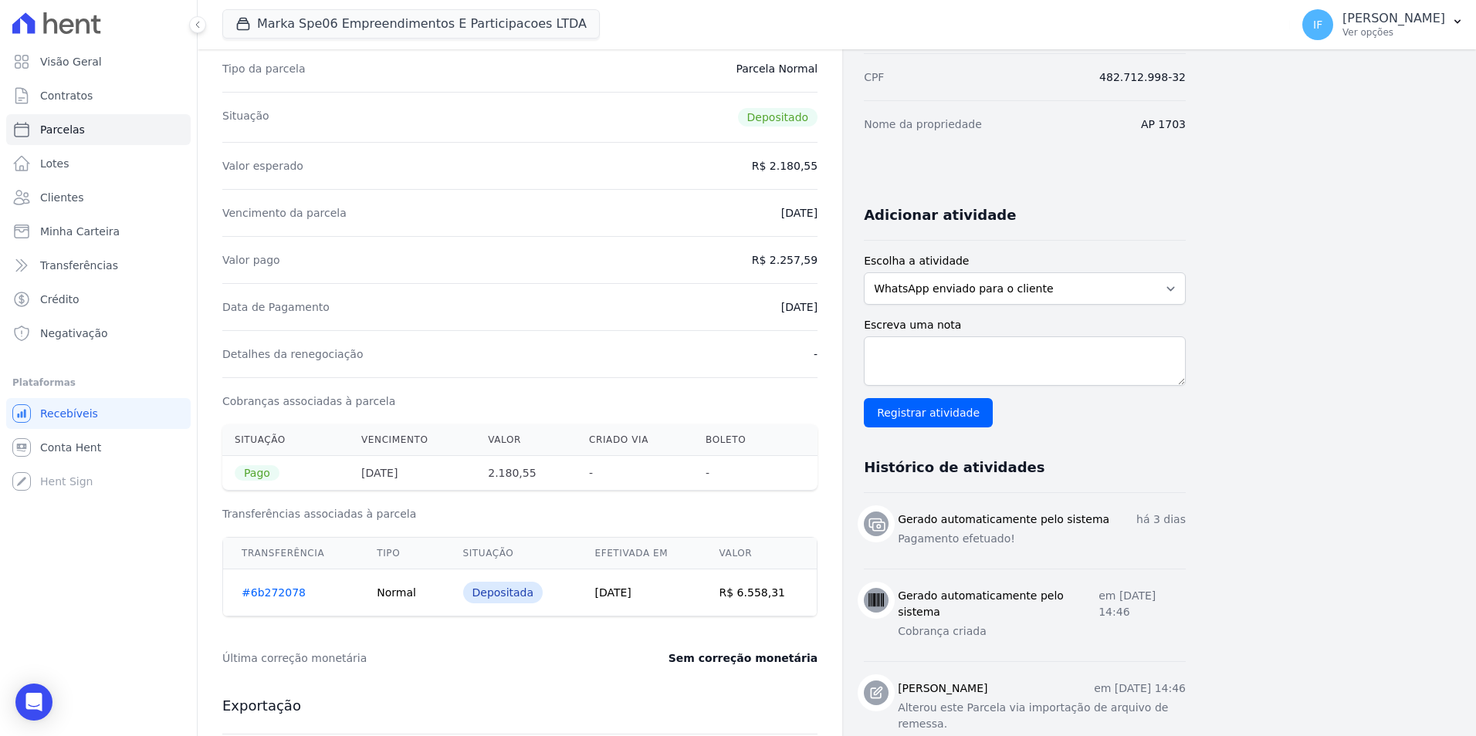
scroll to position [232, 0]
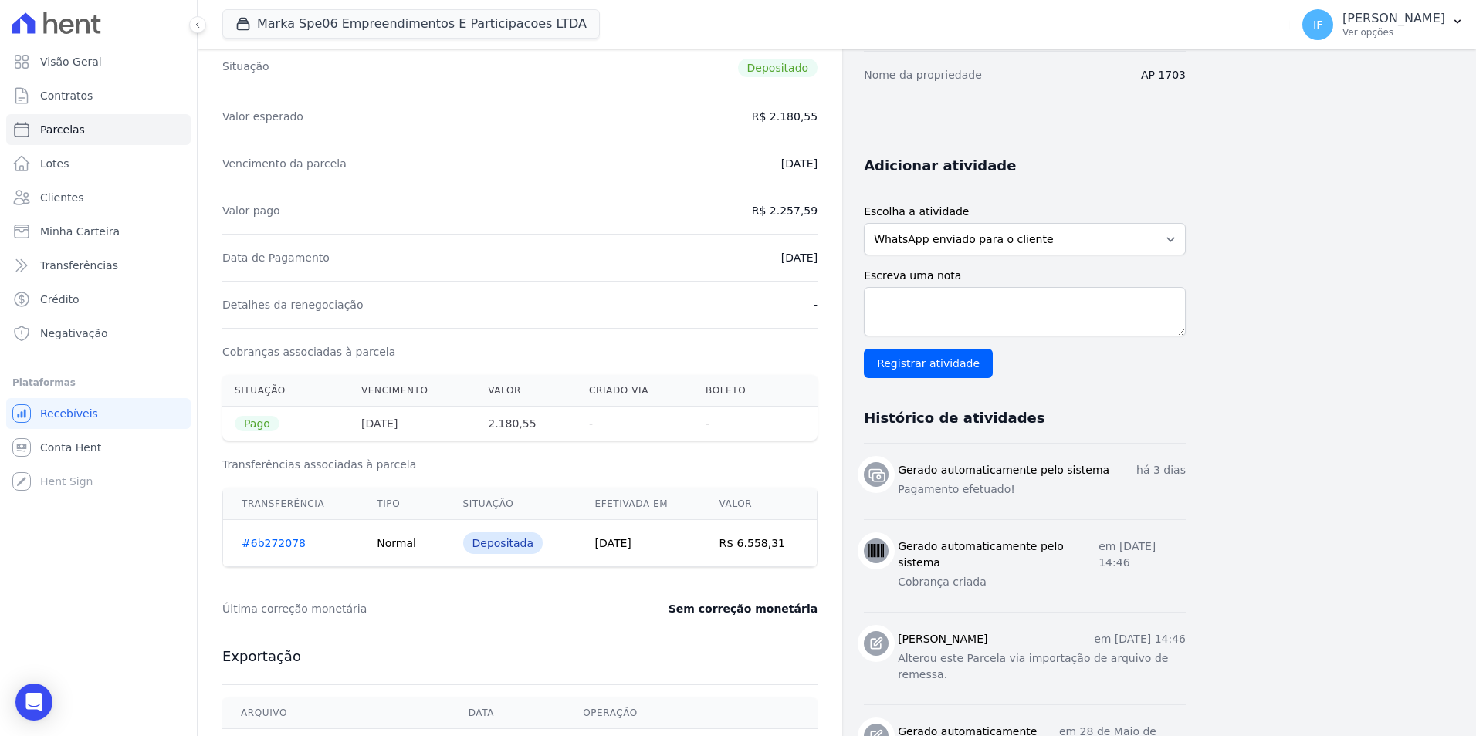
drag, startPoint x: 751, startPoint y: 169, endPoint x: 791, endPoint y: 164, distance: 40.5
click at [791, 164] on div "Vencimento da parcela 25/07/2025" at bounding box center [519, 163] width 595 height 47
drag, startPoint x: 791, startPoint y: 164, endPoint x: 823, endPoint y: 259, distance: 100.1
click at [823, 259] on div "Contratos Contrato #3f7e41c6 Parcelas Parcela #4 Parcela #4 - Julho de 2025 Dad…" at bounding box center [520, 477] width 644 height 1318
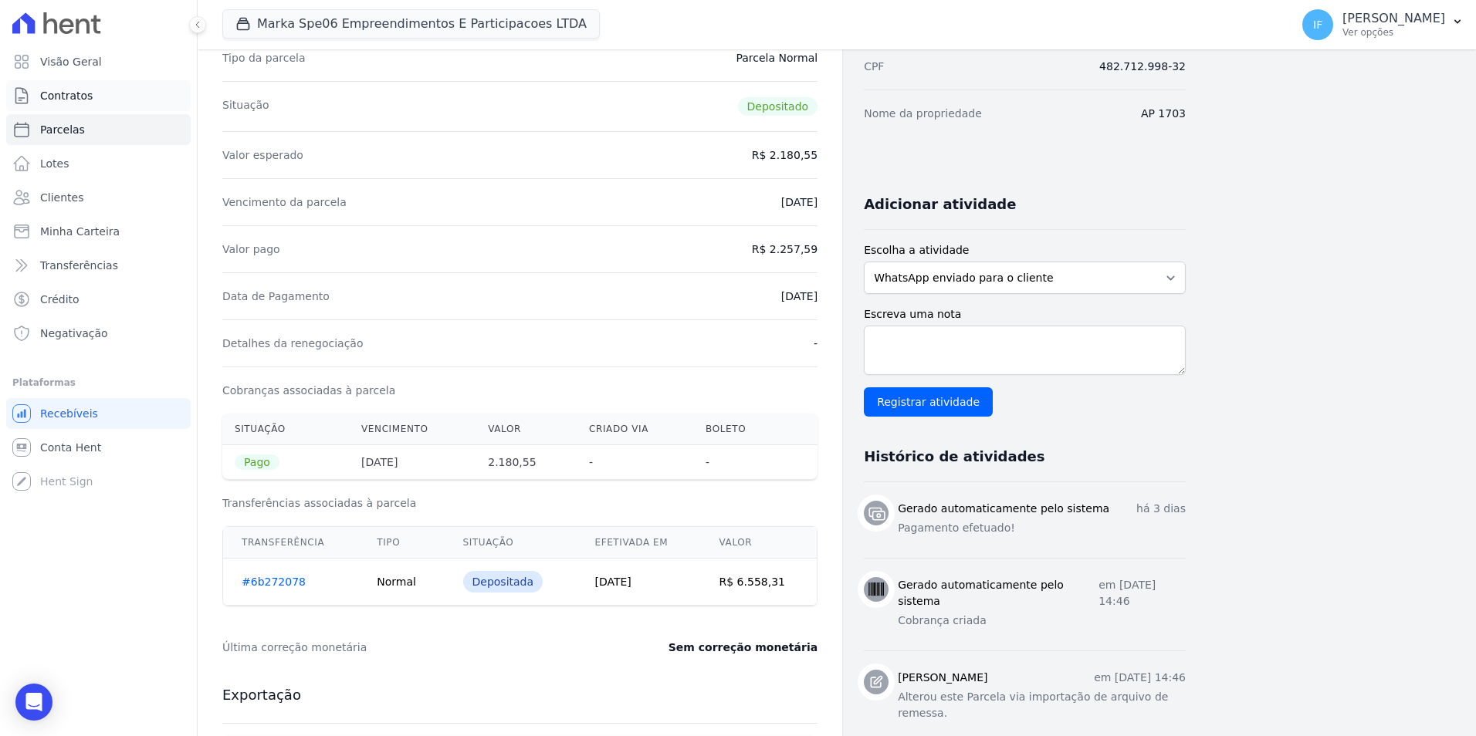
click at [68, 102] on span "Contratos" at bounding box center [66, 95] width 52 height 15
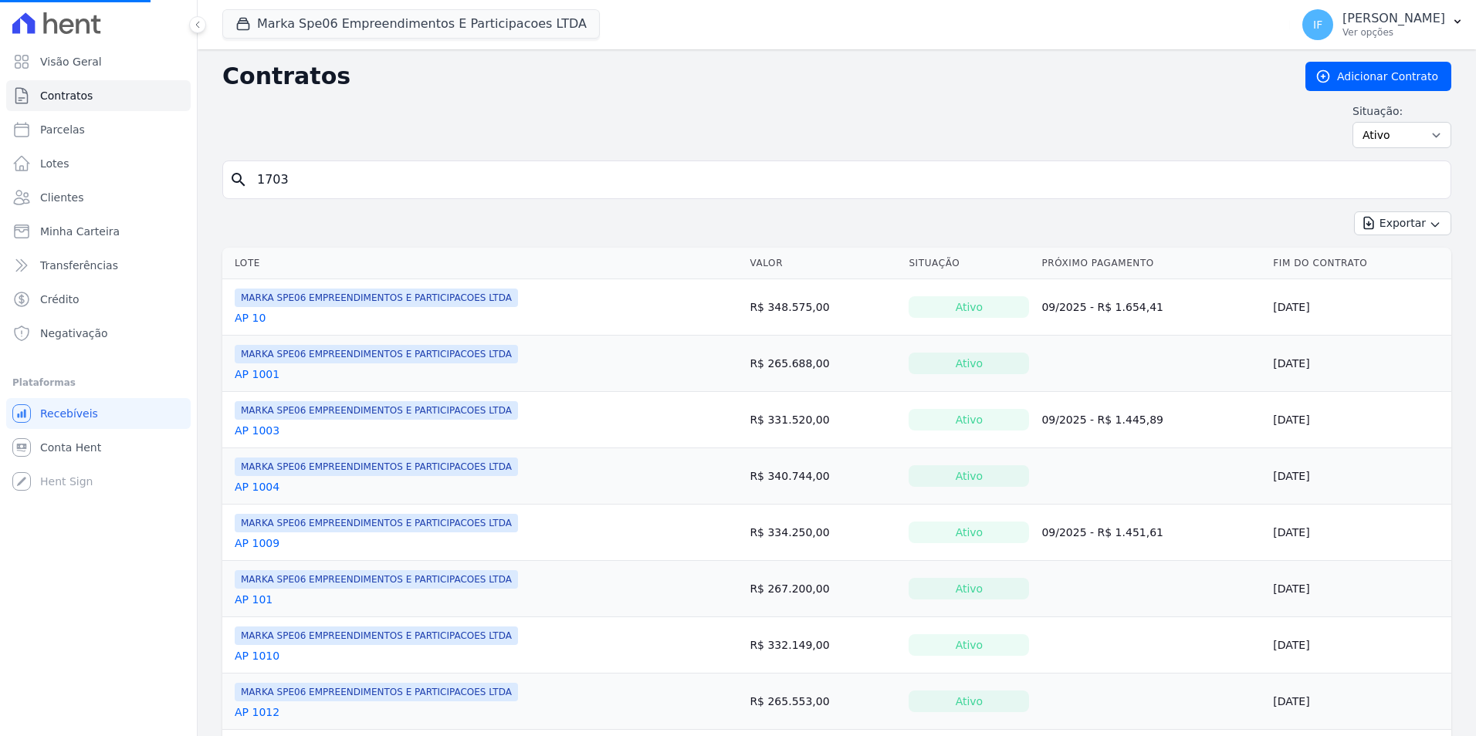
click at [291, 177] on input "1703" at bounding box center [846, 179] width 1196 height 31
click at [306, 184] on input "search" at bounding box center [846, 179] width 1196 height 31
type input "6"
click at [286, 178] on input "search" at bounding box center [846, 179] width 1196 height 31
type input "304"
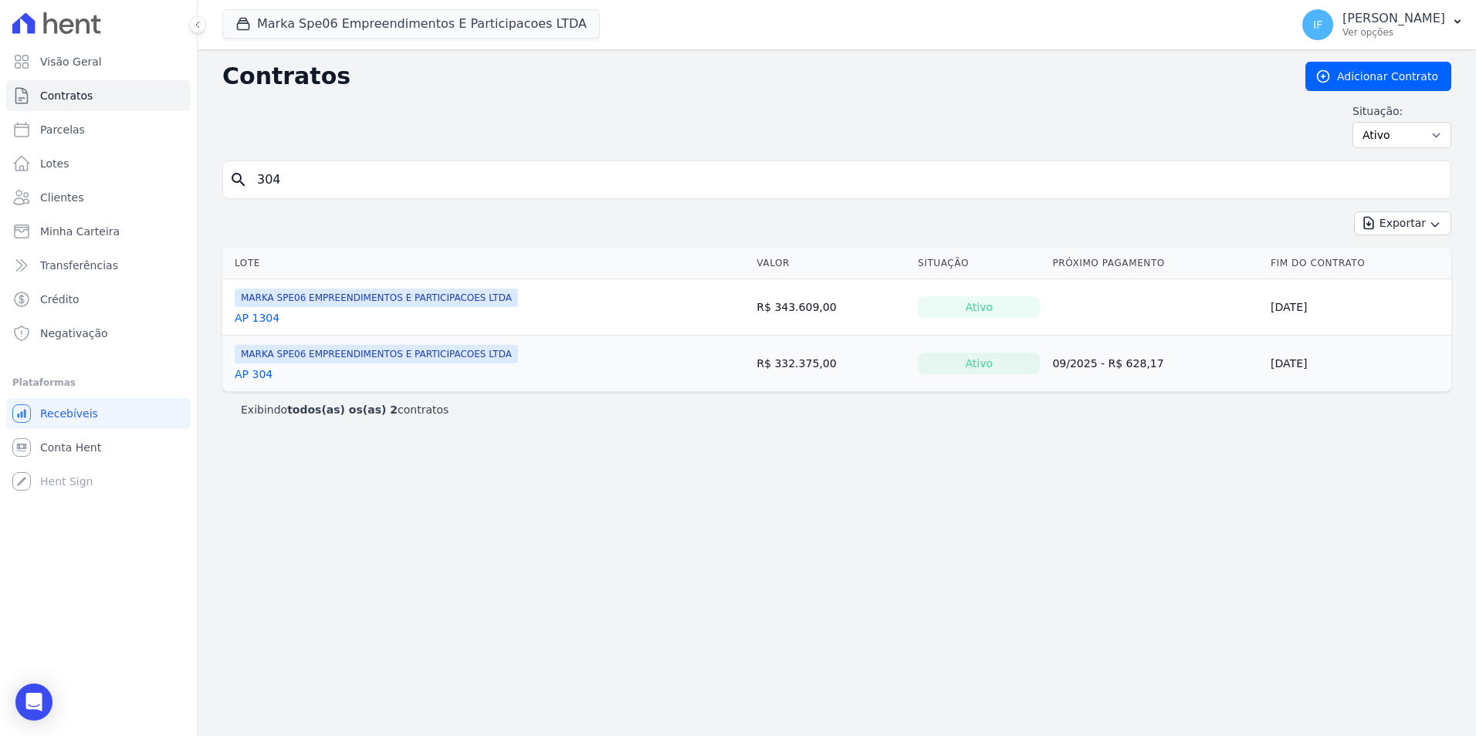
click at [261, 377] on link "AP 304" at bounding box center [254, 374] width 38 height 15
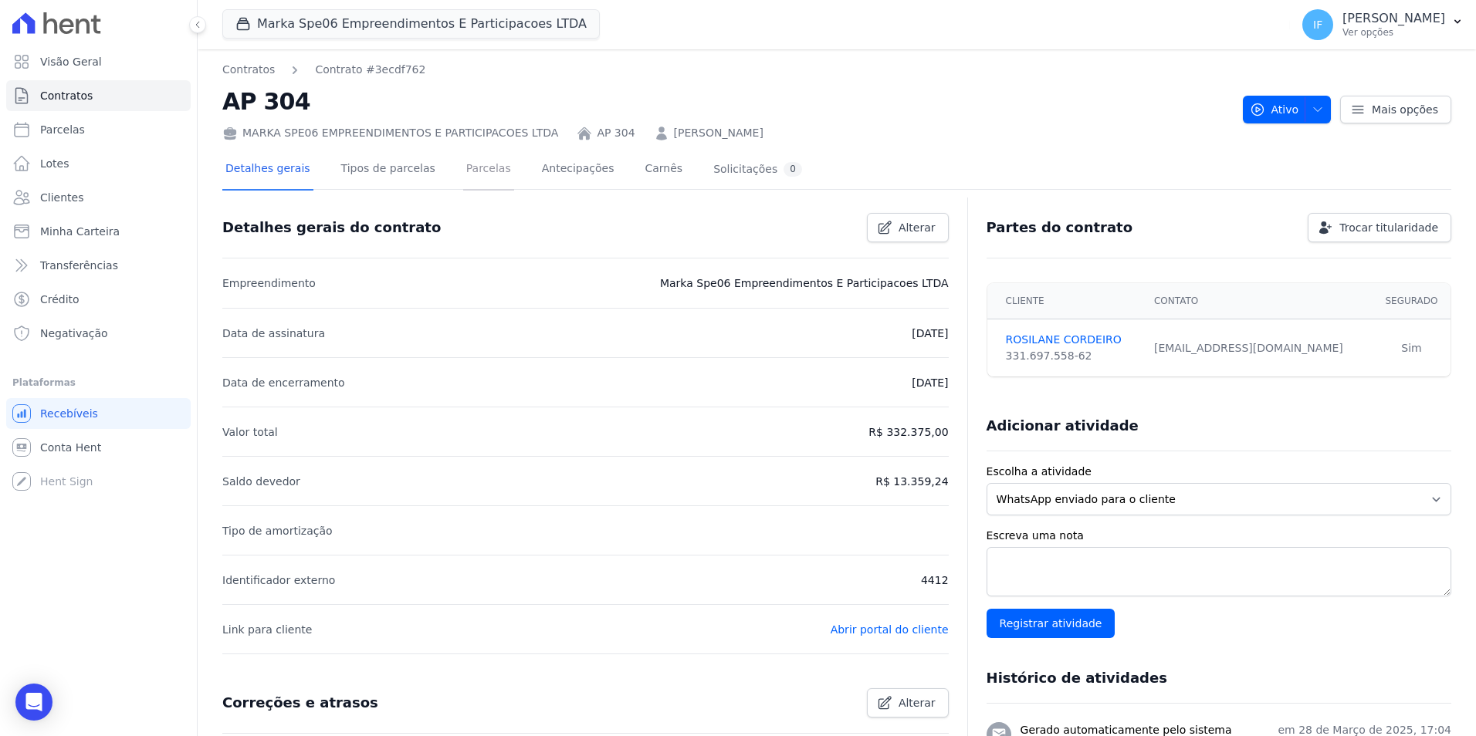
click at [472, 170] on link "Parcelas" at bounding box center [488, 170] width 51 height 41
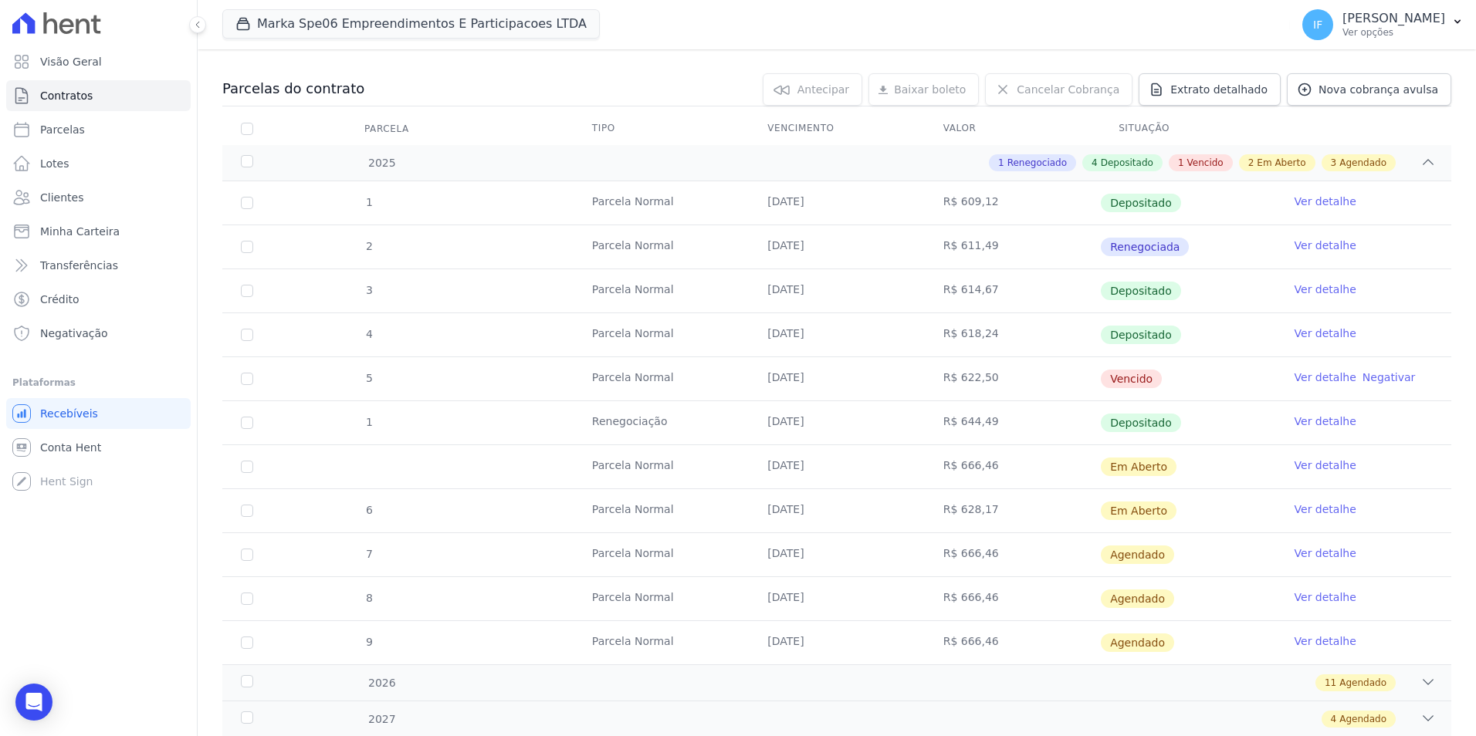
scroll to position [154, 0]
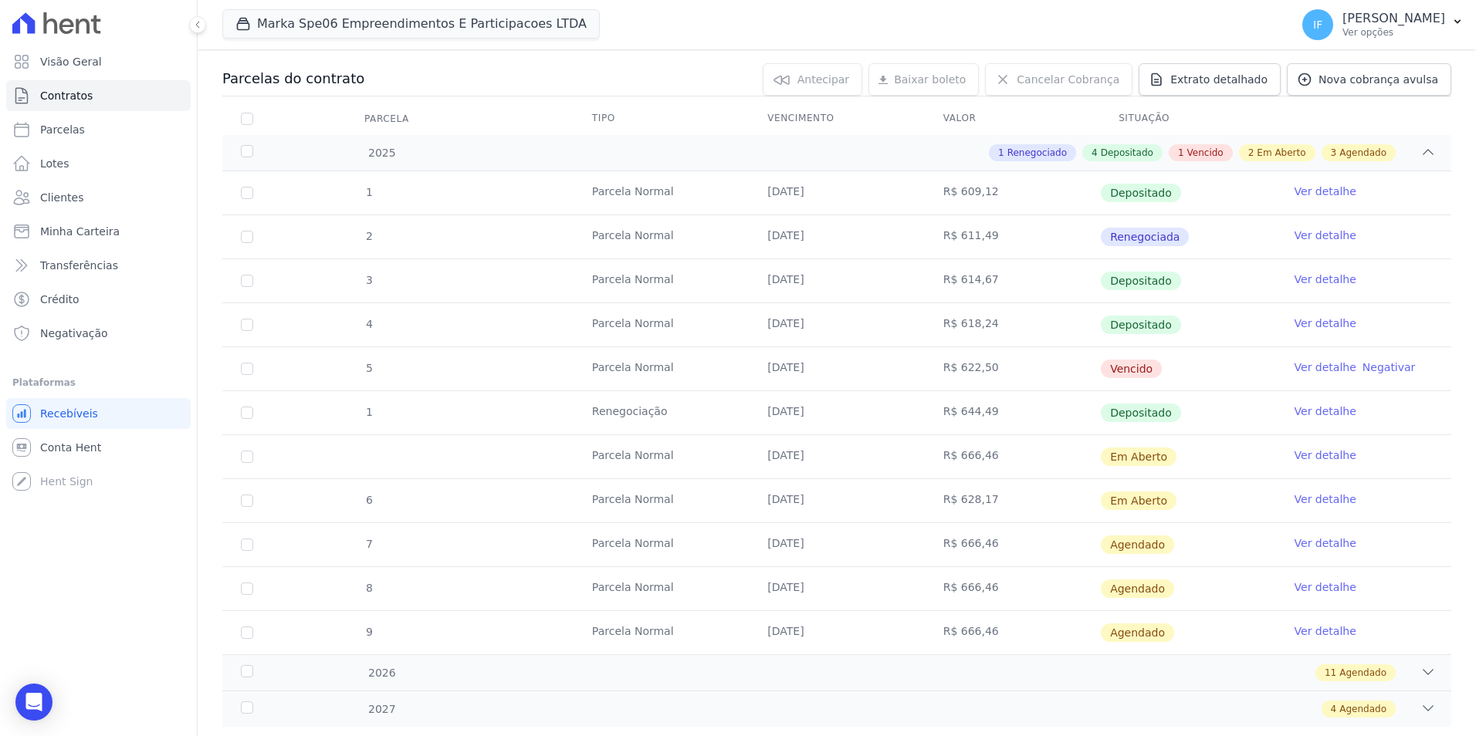
click at [1327, 411] on link "Ver detalhe" at bounding box center [1325, 411] width 62 height 15
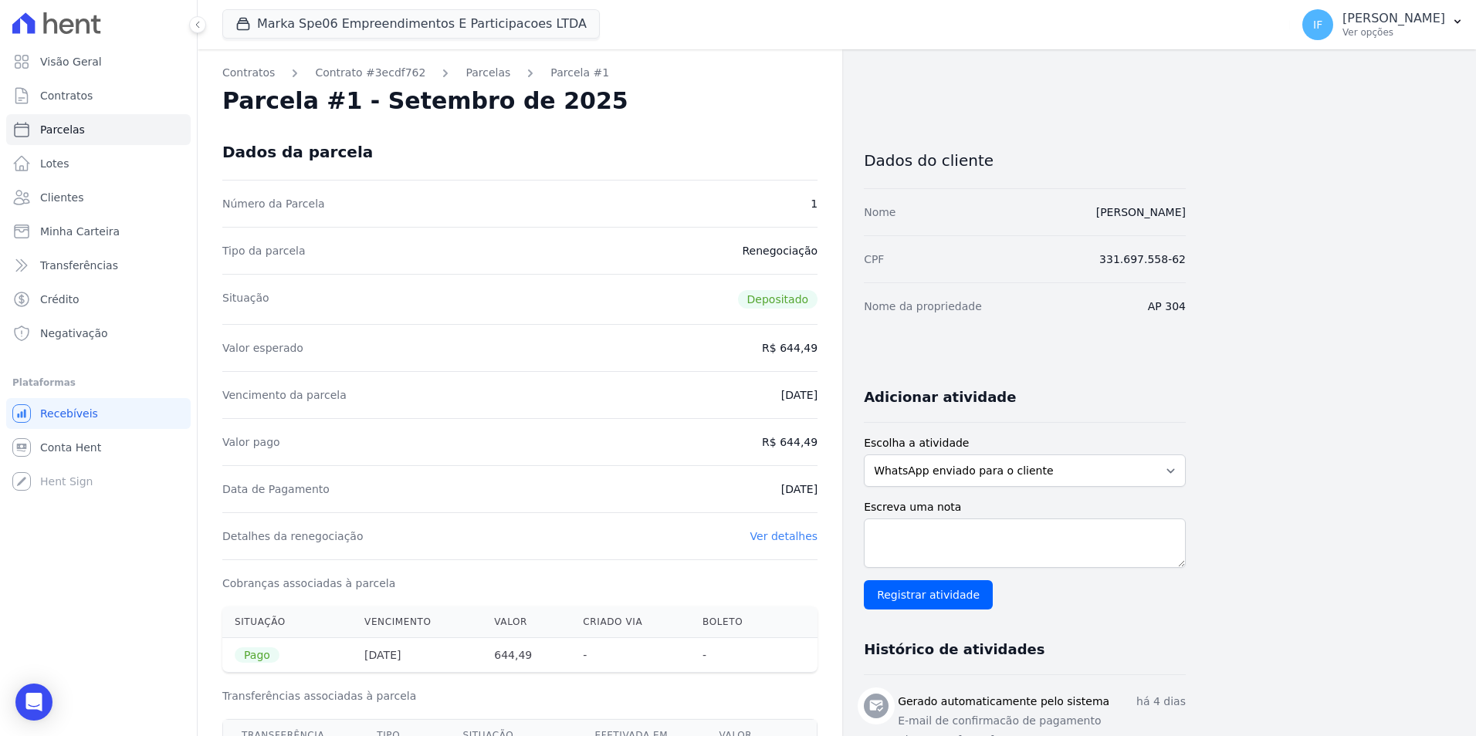
drag, startPoint x: 749, startPoint y: 395, endPoint x: 828, endPoint y: 401, distance: 79.7
click at [828, 401] on div "Contratos Contrato #3ecdf762 Parcelas Parcela #1 Parcela #1 - Setembro de 2025 …" at bounding box center [520, 637] width 644 height 1177
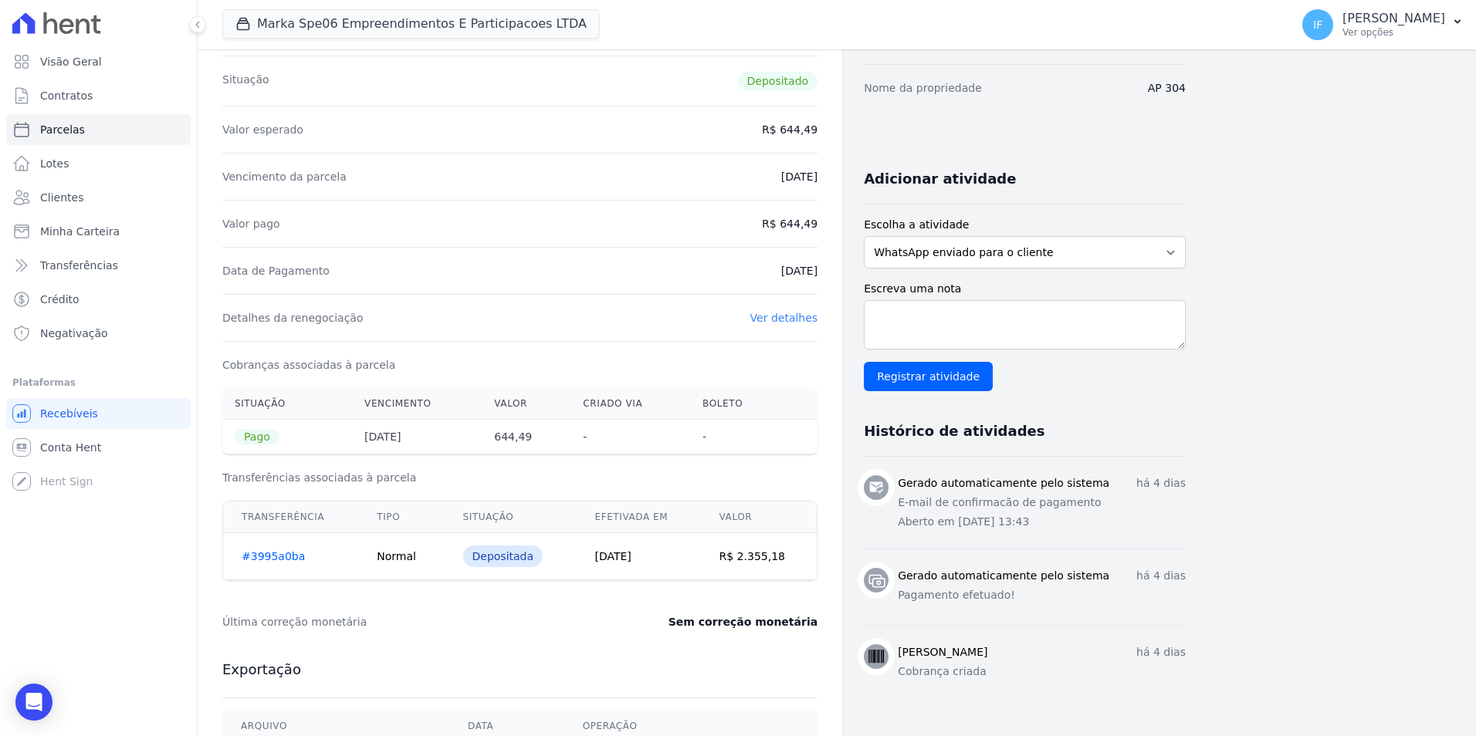
scroll to position [194, 0]
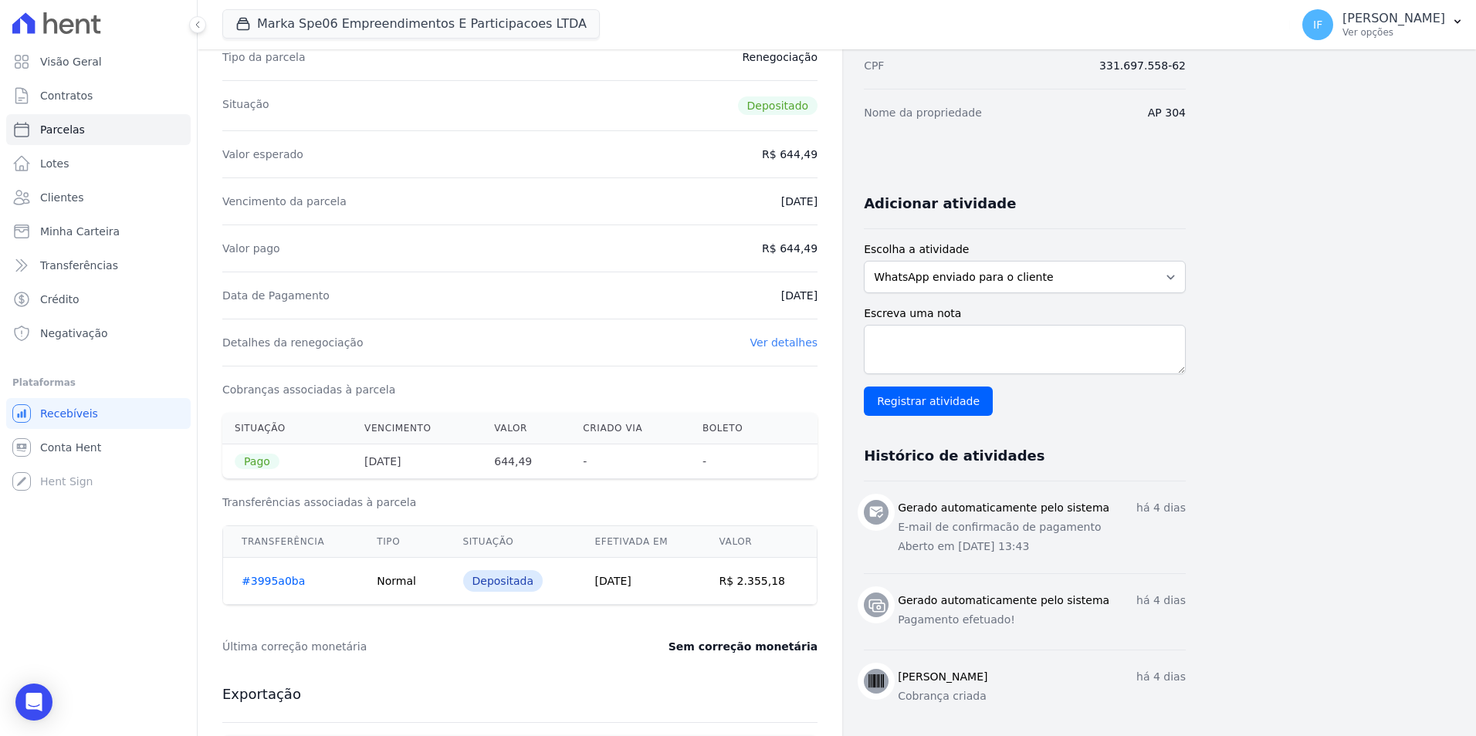
drag, startPoint x: 502, startPoint y: 460, endPoint x: 538, endPoint y: 462, distance: 36.3
click at [538, 462] on th "644,49" at bounding box center [526, 462] width 89 height 35
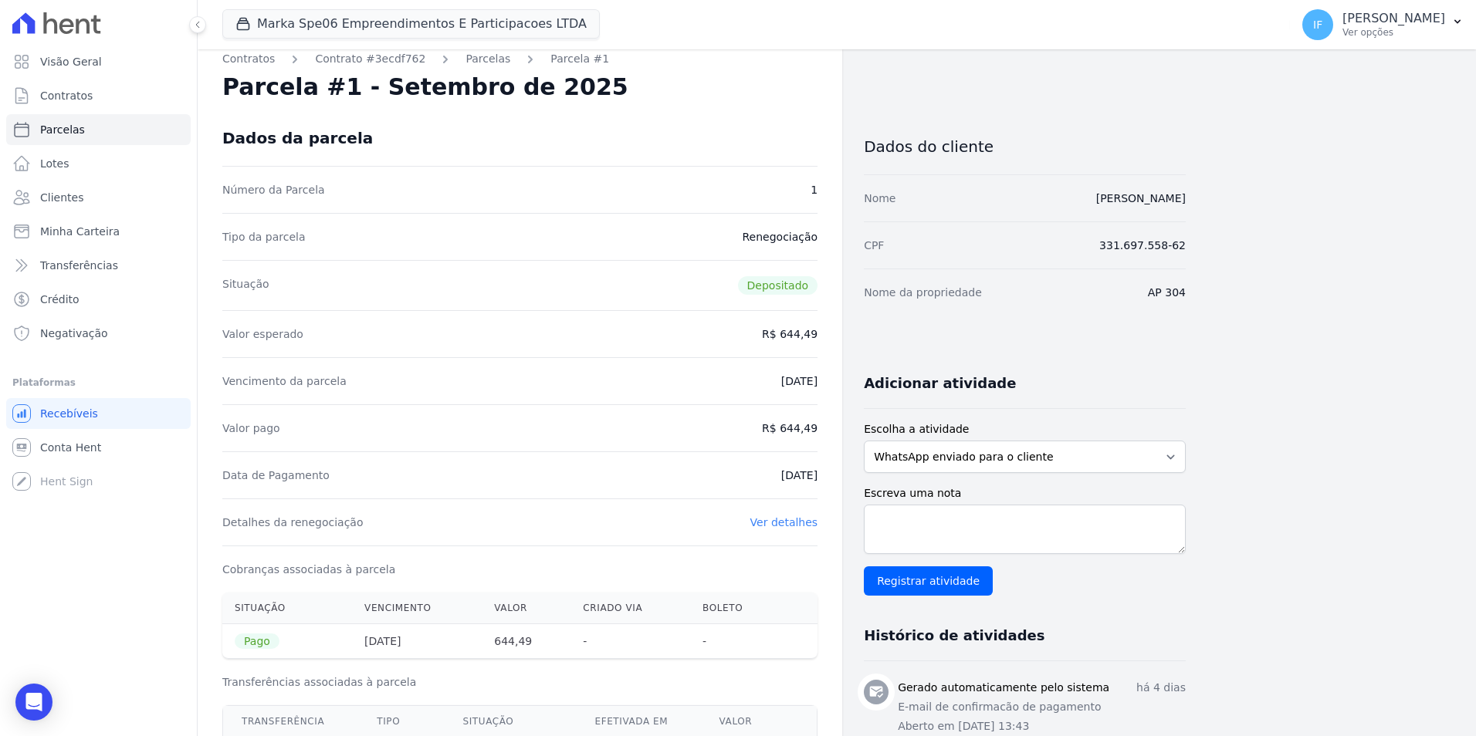
scroll to position [0, 0]
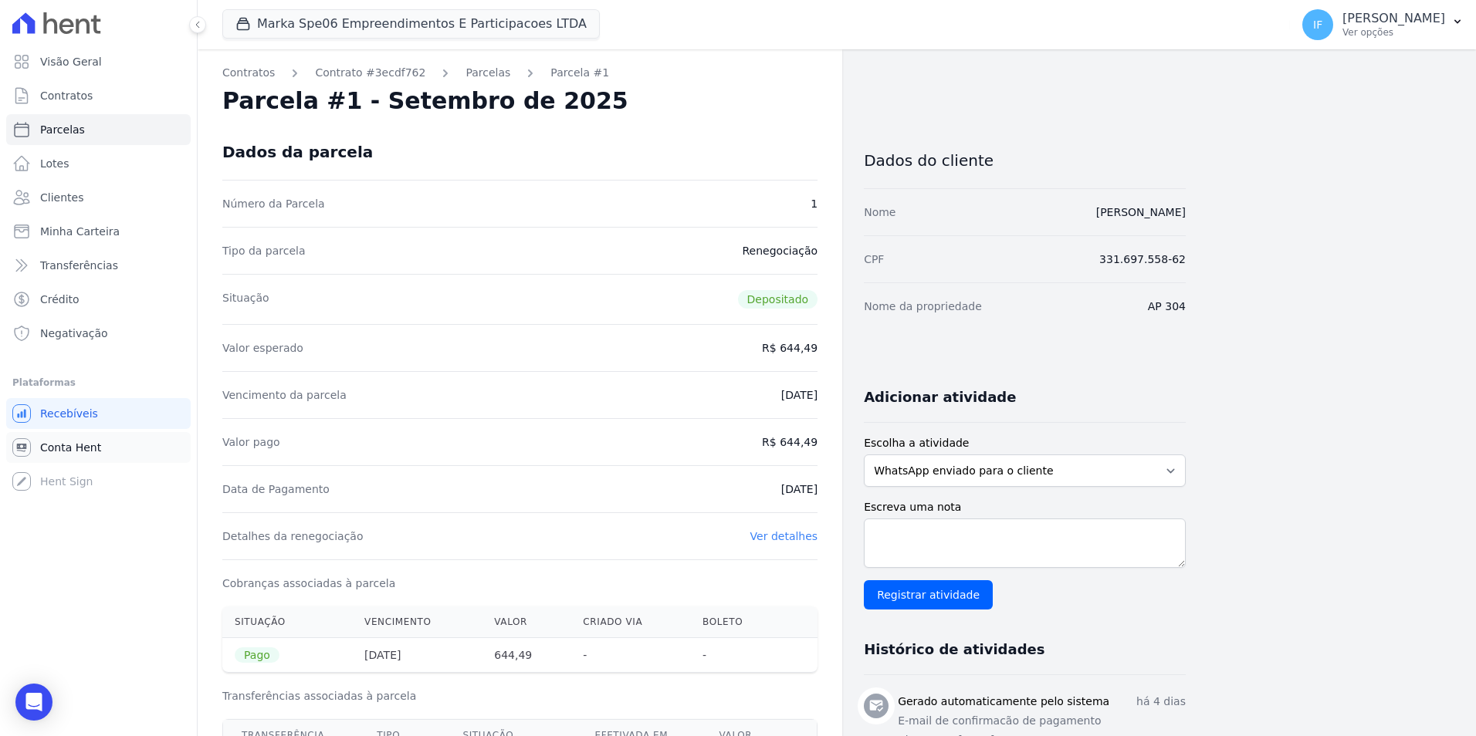
click at [69, 453] on span "Conta Hent" at bounding box center [70, 447] width 61 height 15
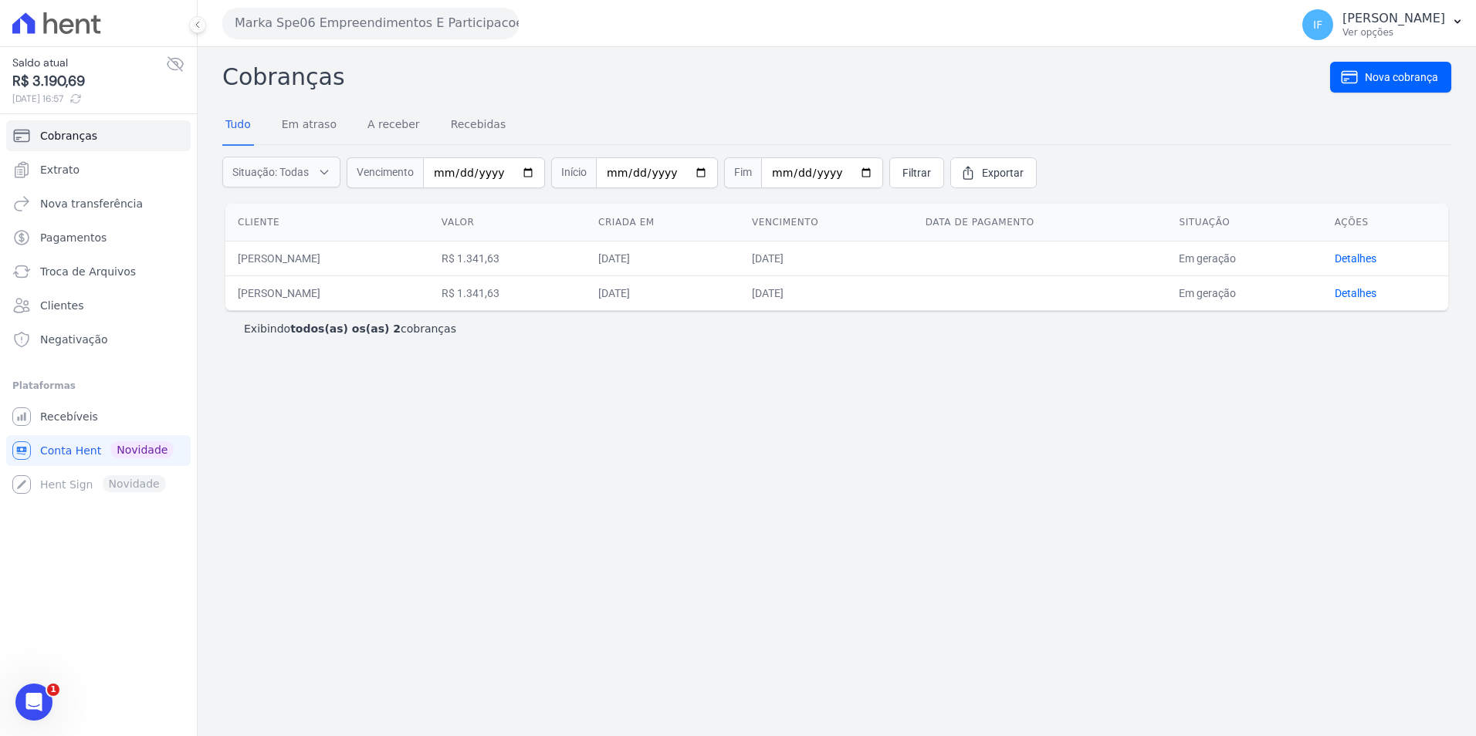
click at [330, 17] on button "Marka Spe06 Empreendimentos E Participacoes LTDA" at bounding box center [370, 23] width 296 height 31
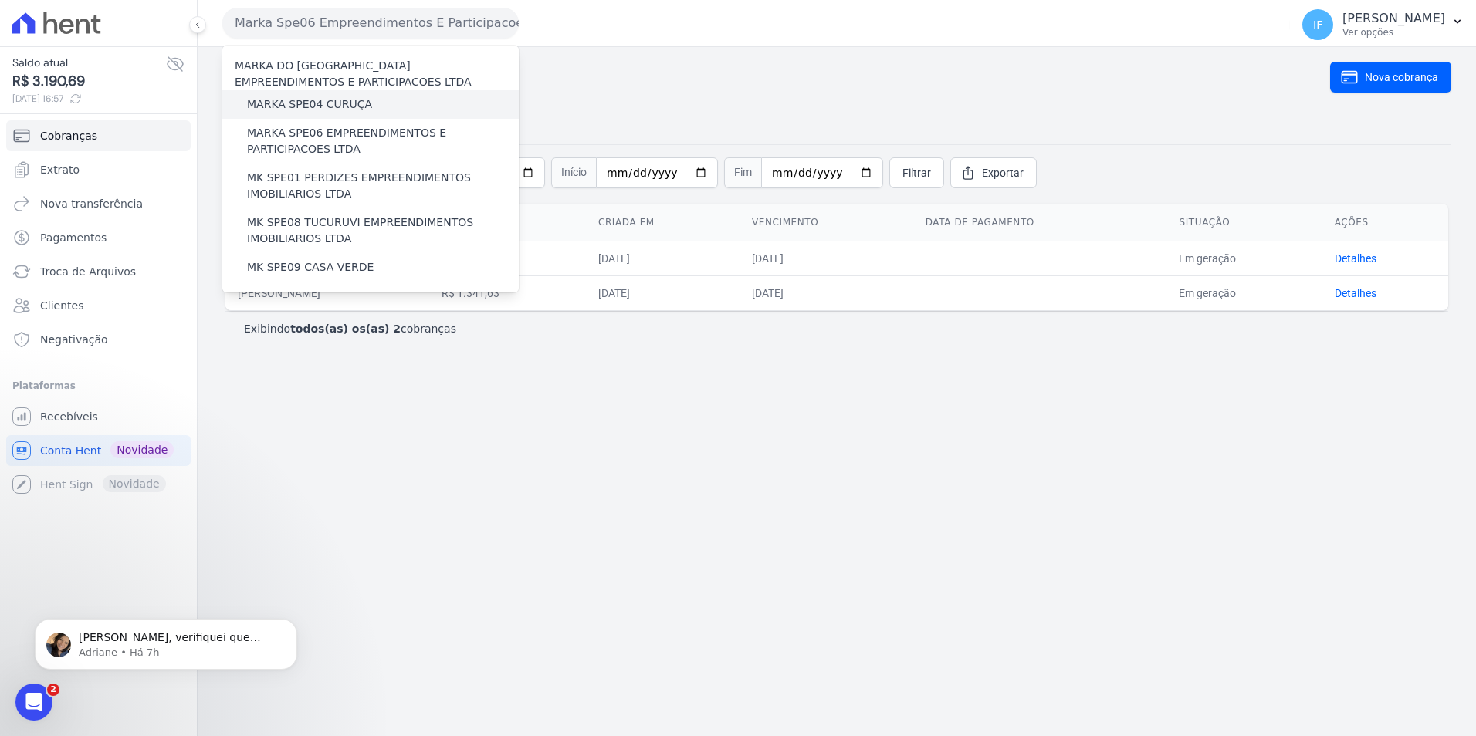
click at [291, 105] on label "MARKA SPE04 CURUÇA" at bounding box center [309, 104] width 125 height 16
click at [0, 0] on input "MARKA SPE04 CURUÇA" at bounding box center [0, 0] width 0 height 0
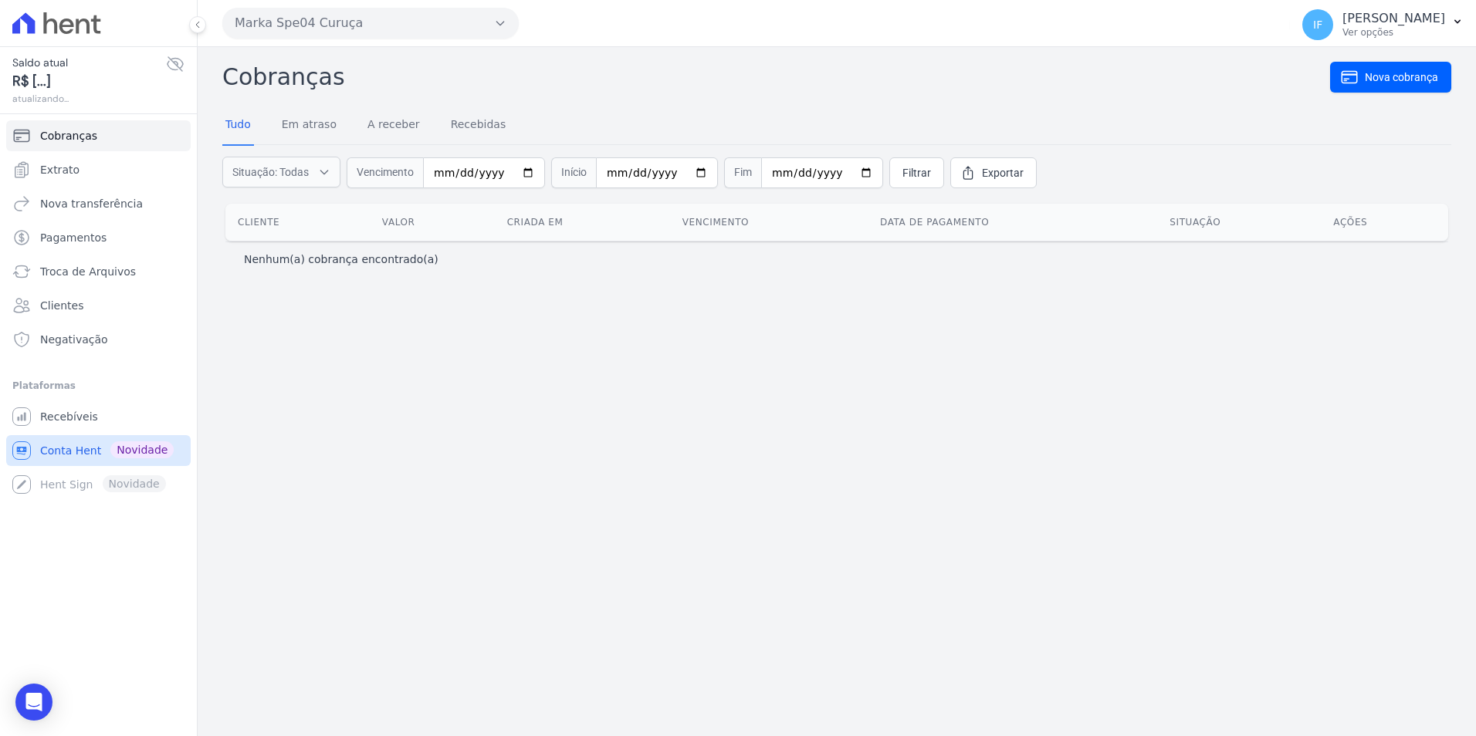
click at [79, 455] on span "Conta Hent" at bounding box center [70, 450] width 61 height 15
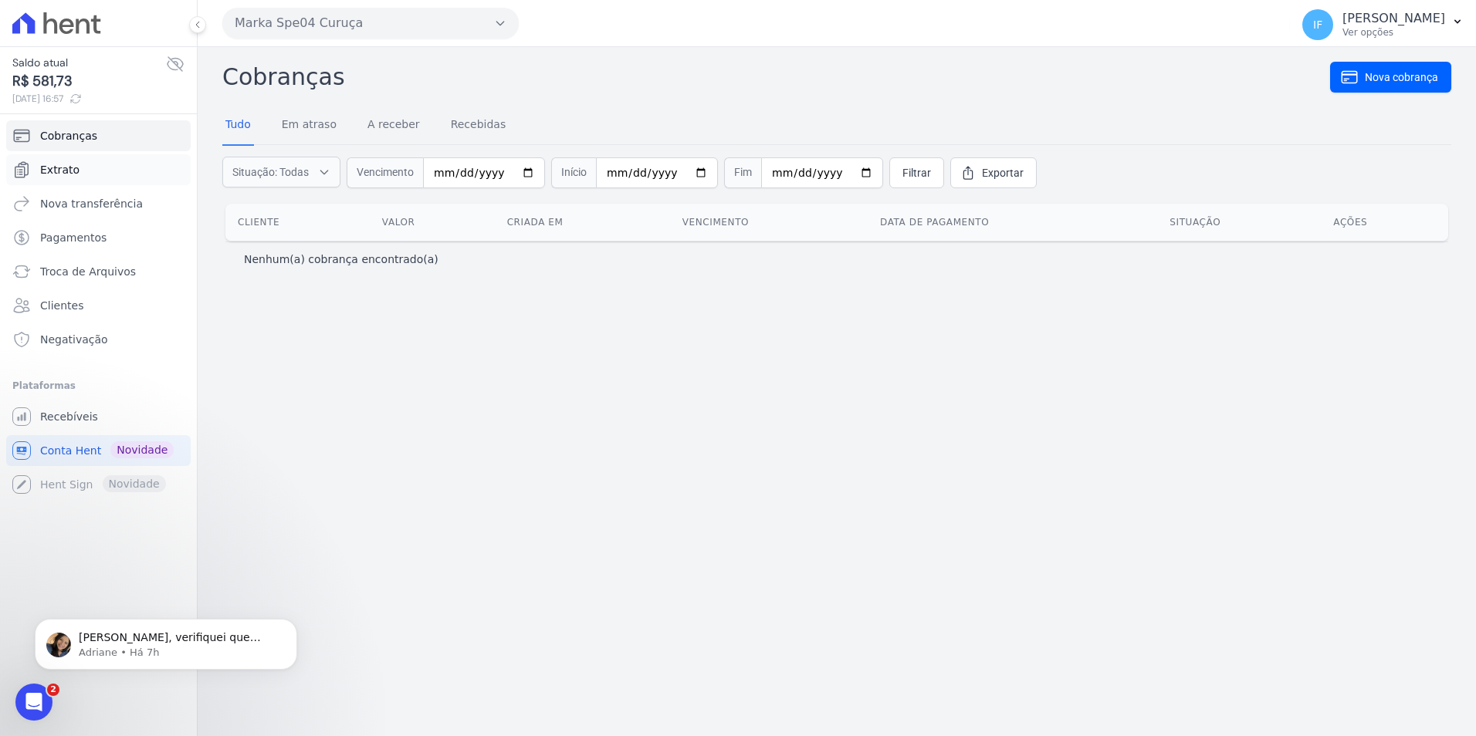
click at [66, 171] on span "Extrato" at bounding box center [59, 169] width 39 height 15
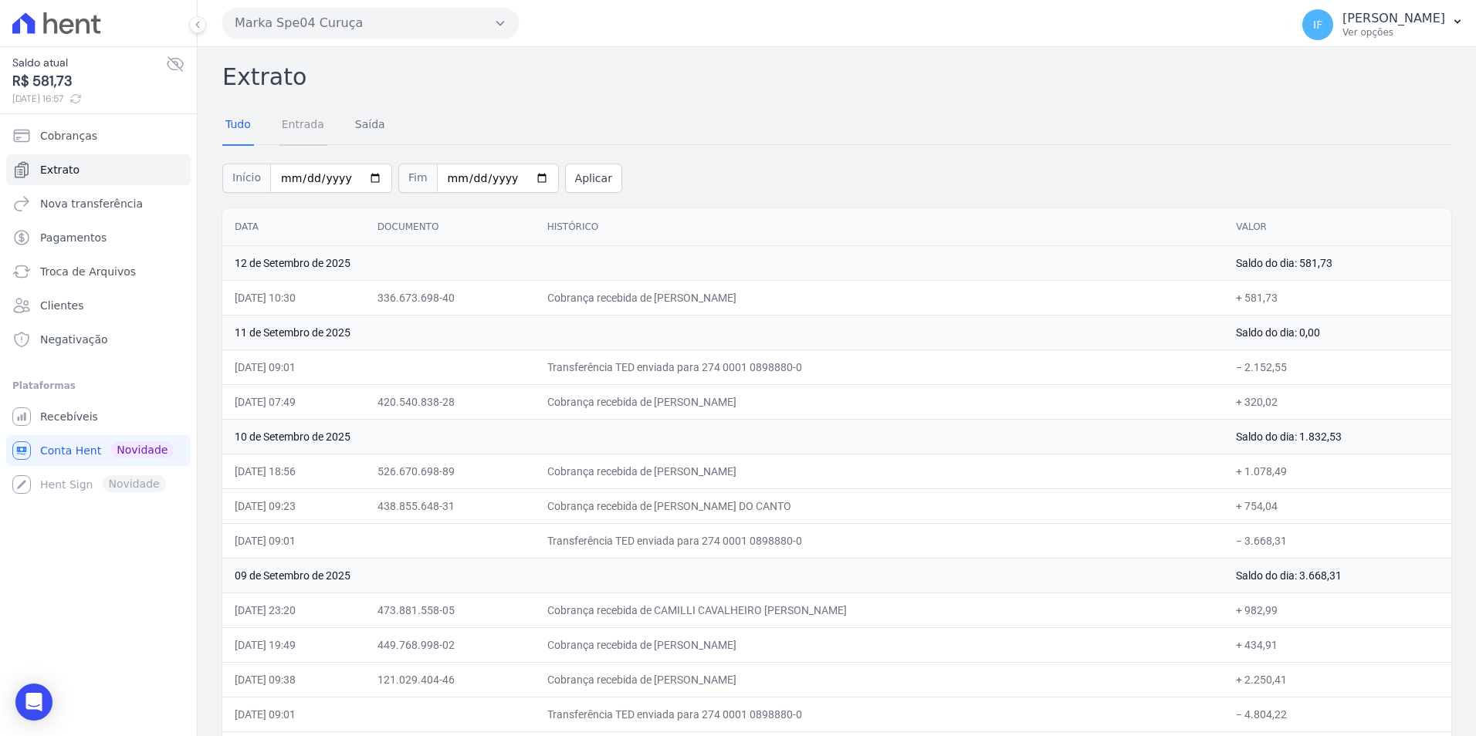
click at [303, 127] on link "Entrada" at bounding box center [303, 126] width 49 height 40
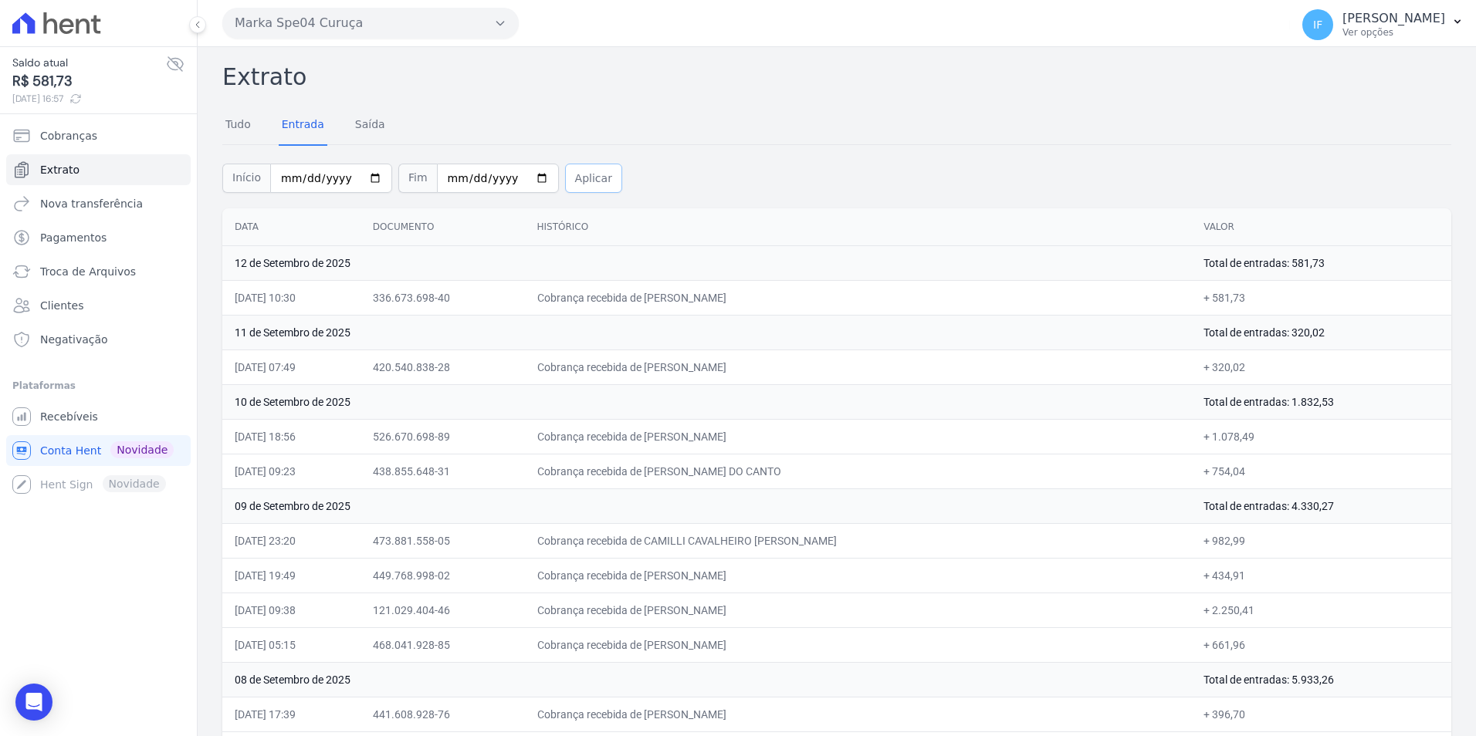
click at [590, 185] on button "Aplicar" at bounding box center [593, 178] width 57 height 29
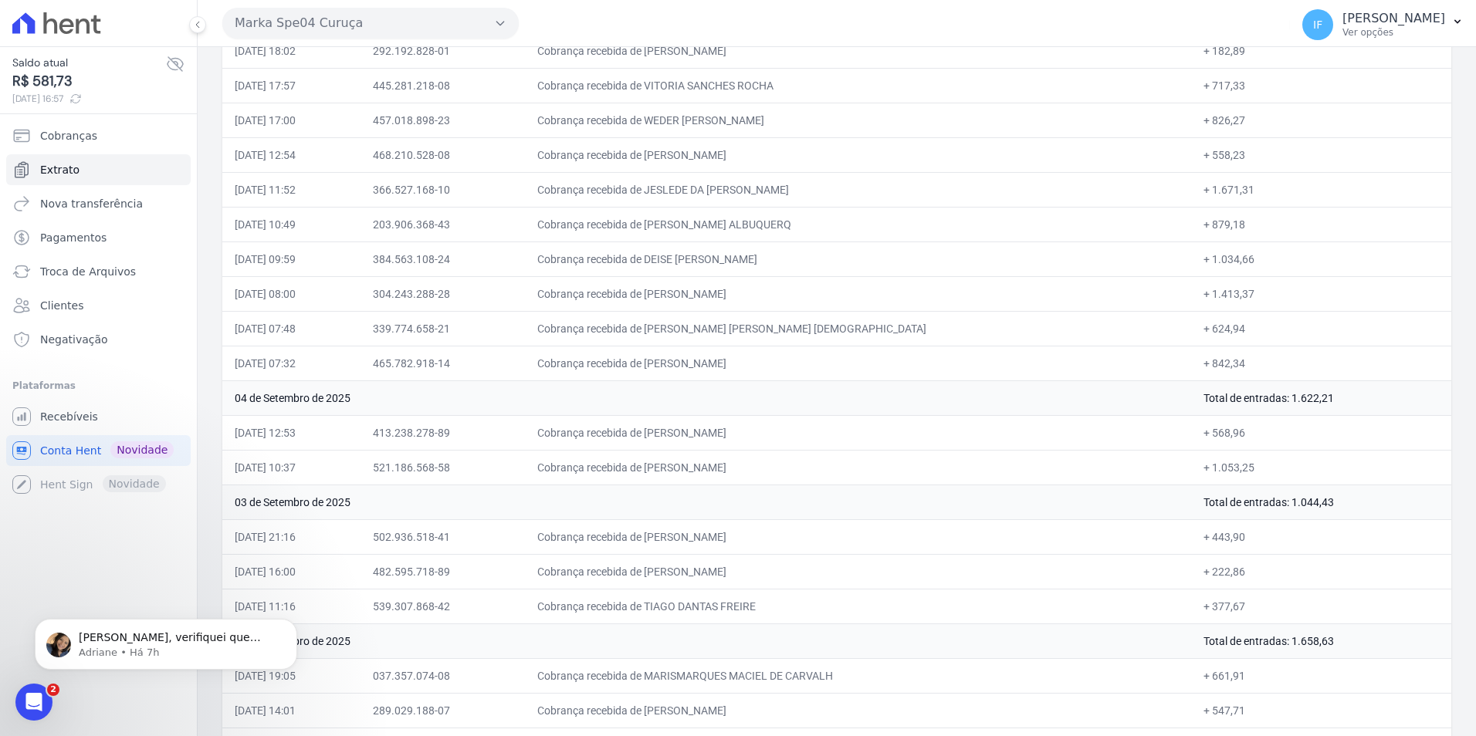
scroll to position [1502, 0]
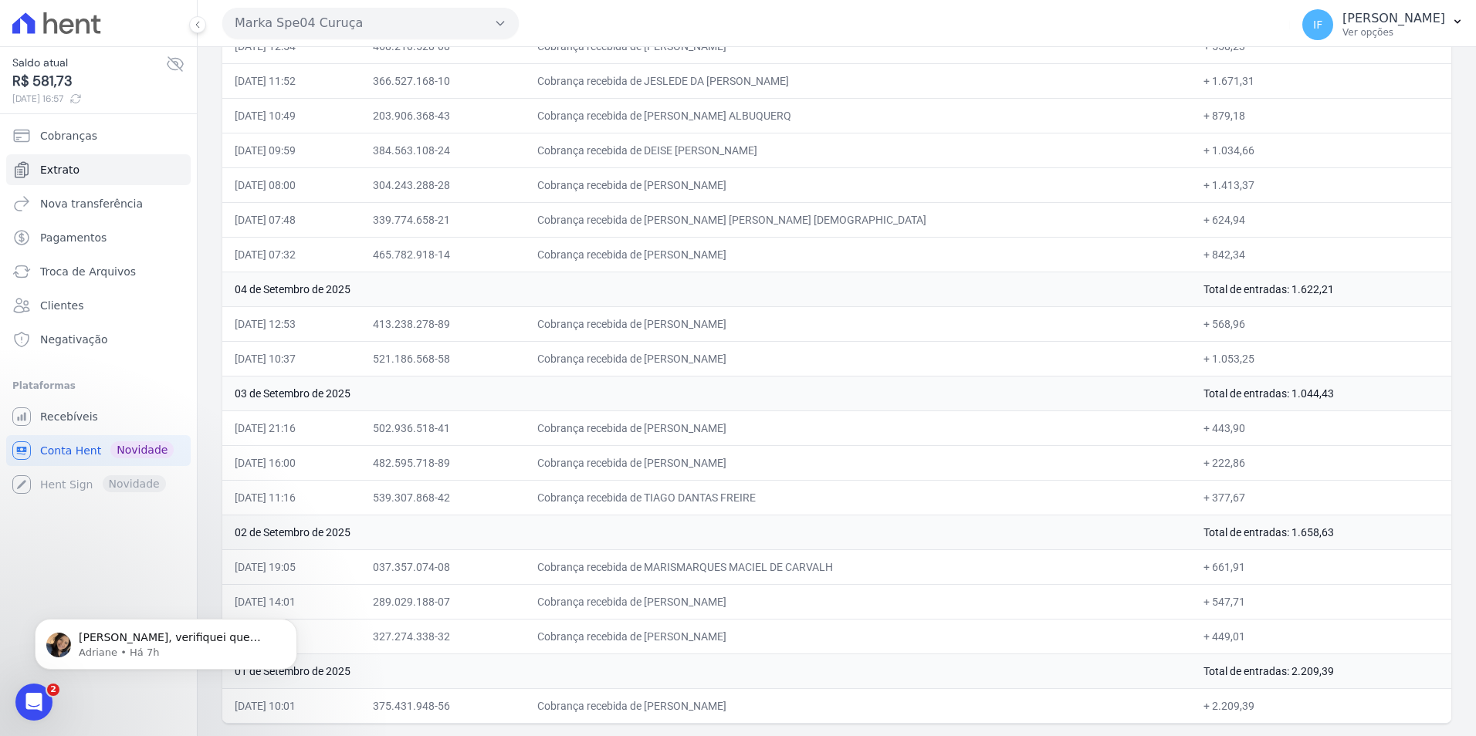
drag, startPoint x: 225, startPoint y: 67, endPoint x: 1267, endPoint y: 708, distance: 1224.1
drag, startPoint x: 1267, startPoint y: 708, endPoint x: 1189, endPoint y: 634, distance: 108.6
copy div "Loremip Dolo Sitamet Conse Adipis Eli Seddoei Temp Incididun Utlaboree Dolor 48…"
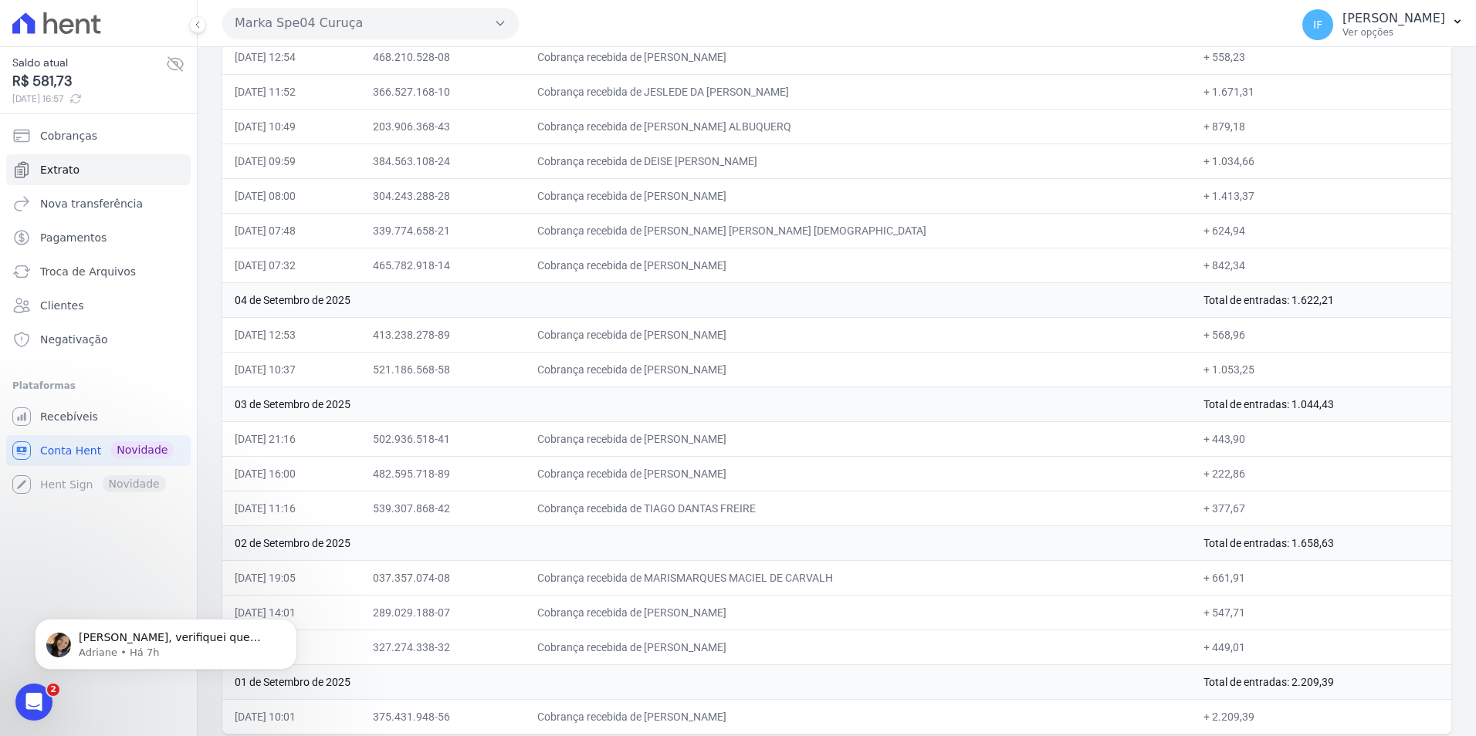
scroll to position [1491, 0]
click at [64, 414] on span "Recebíveis" at bounding box center [69, 416] width 58 height 15
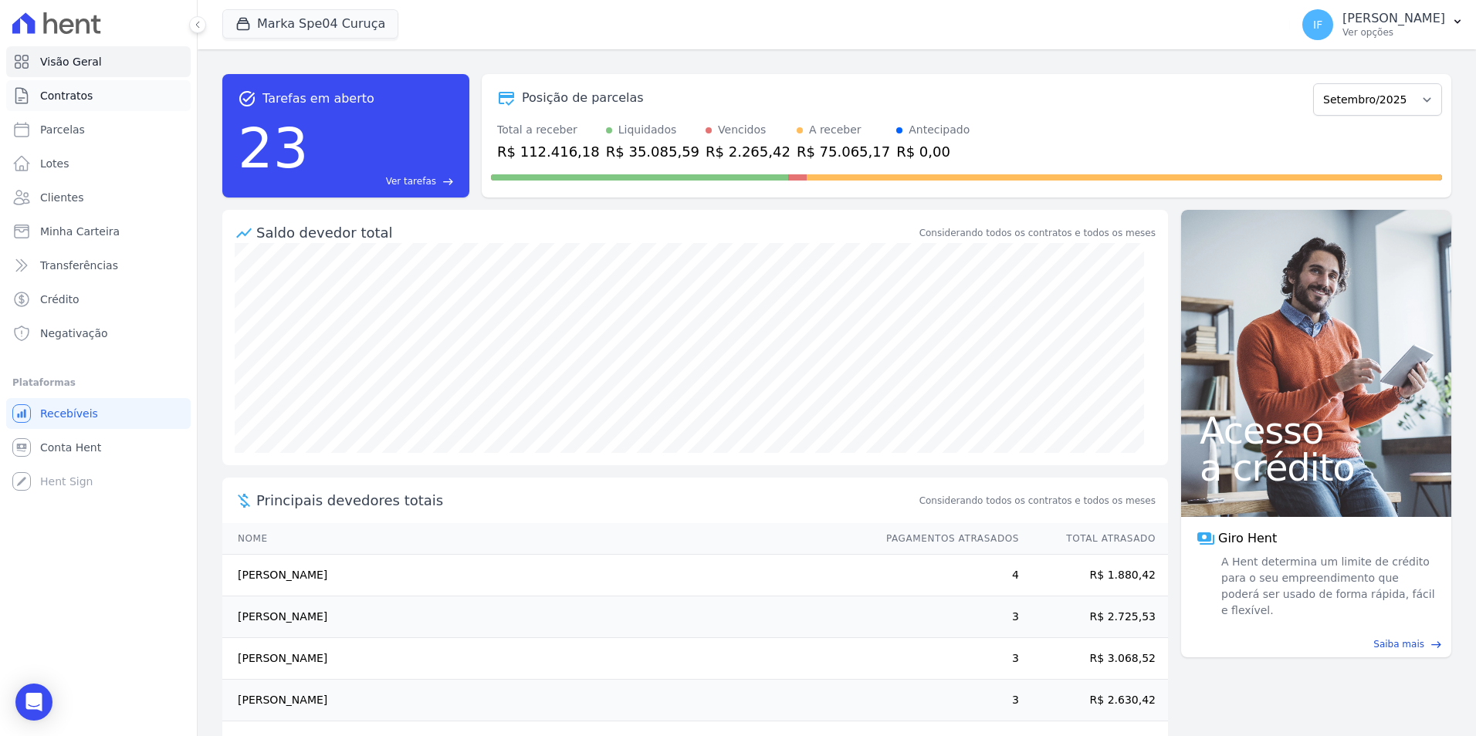
click at [81, 95] on span "Contratos" at bounding box center [66, 95] width 52 height 15
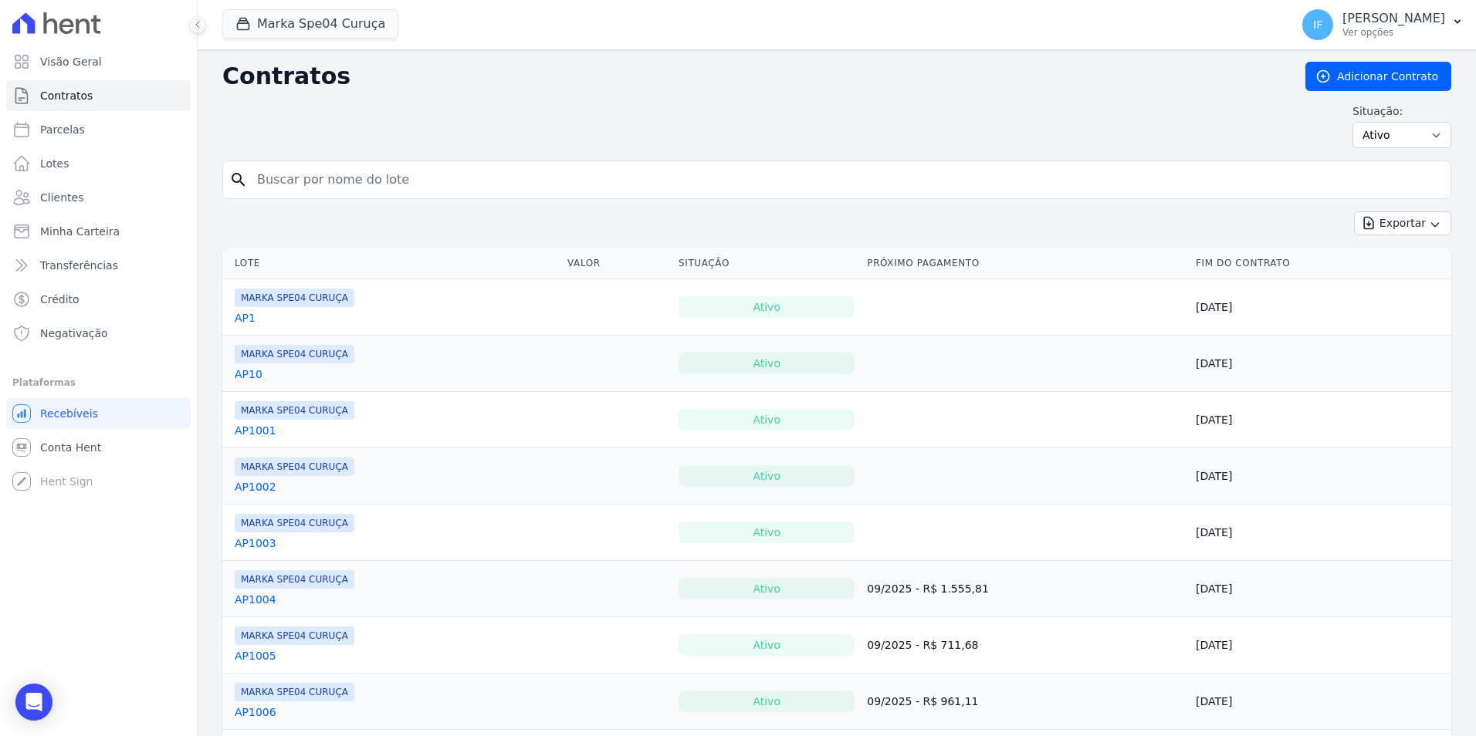
click at [329, 178] on input "search" at bounding box center [846, 179] width 1196 height 31
type input "702"
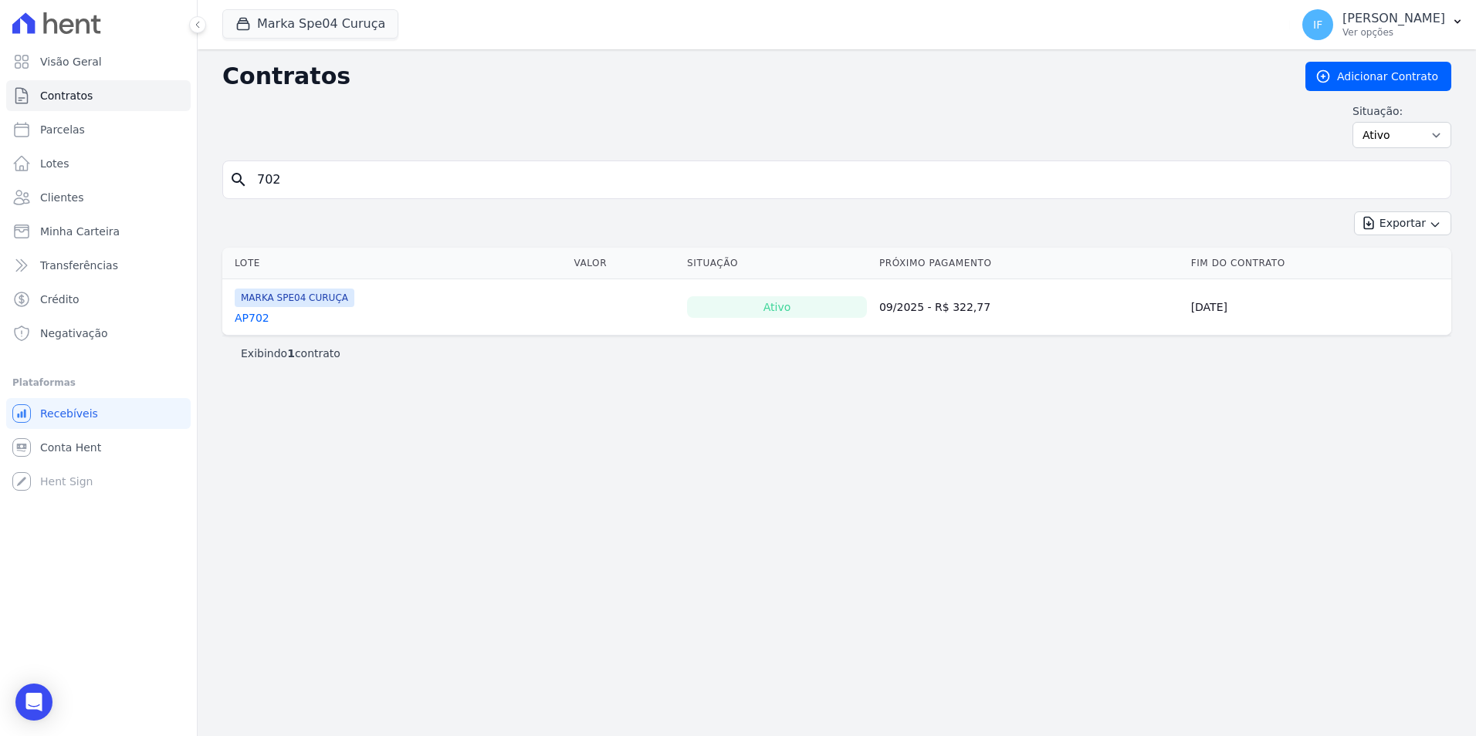
click at [251, 319] on link "AP702" at bounding box center [252, 317] width 35 height 15
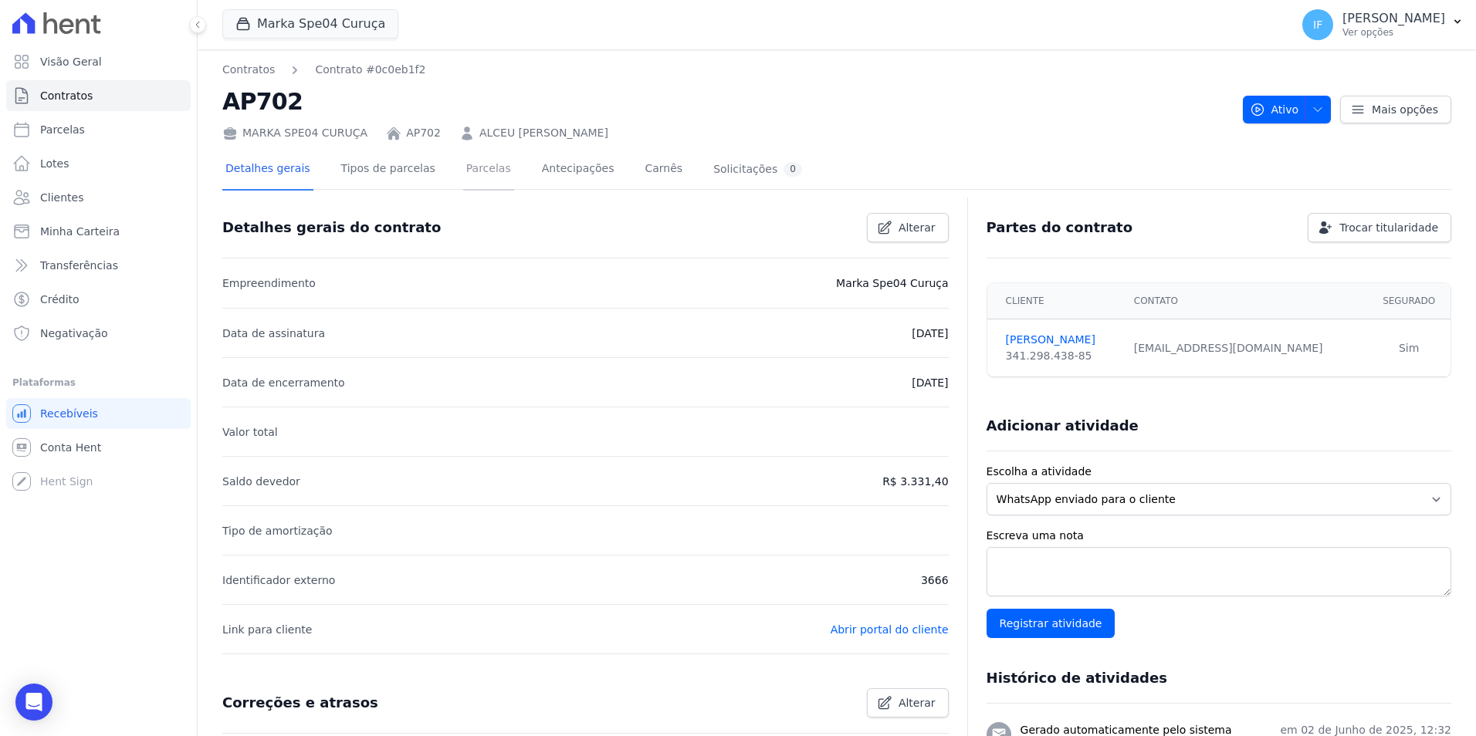
click at [474, 171] on link "Parcelas" at bounding box center [488, 170] width 51 height 41
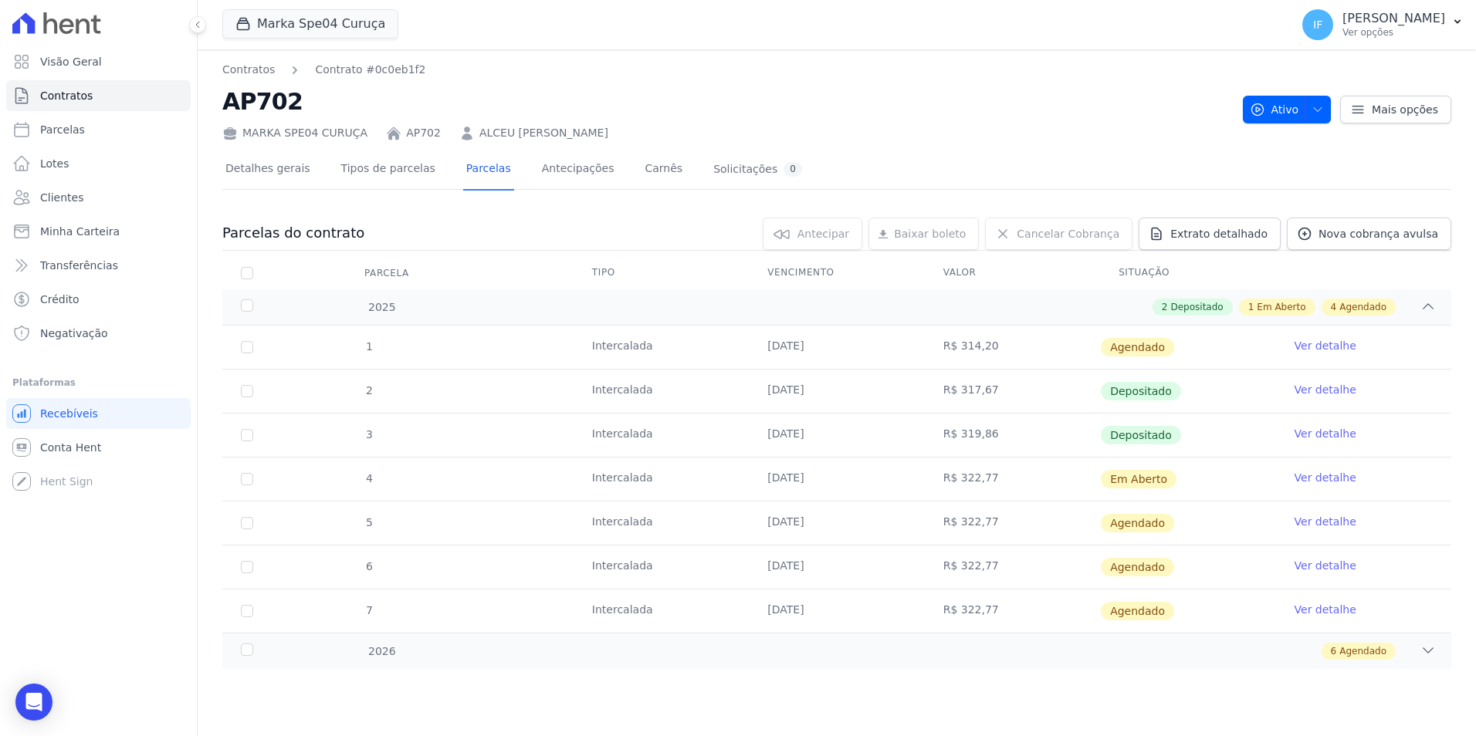
click at [1327, 435] on link "Ver detalhe" at bounding box center [1325, 433] width 62 height 15
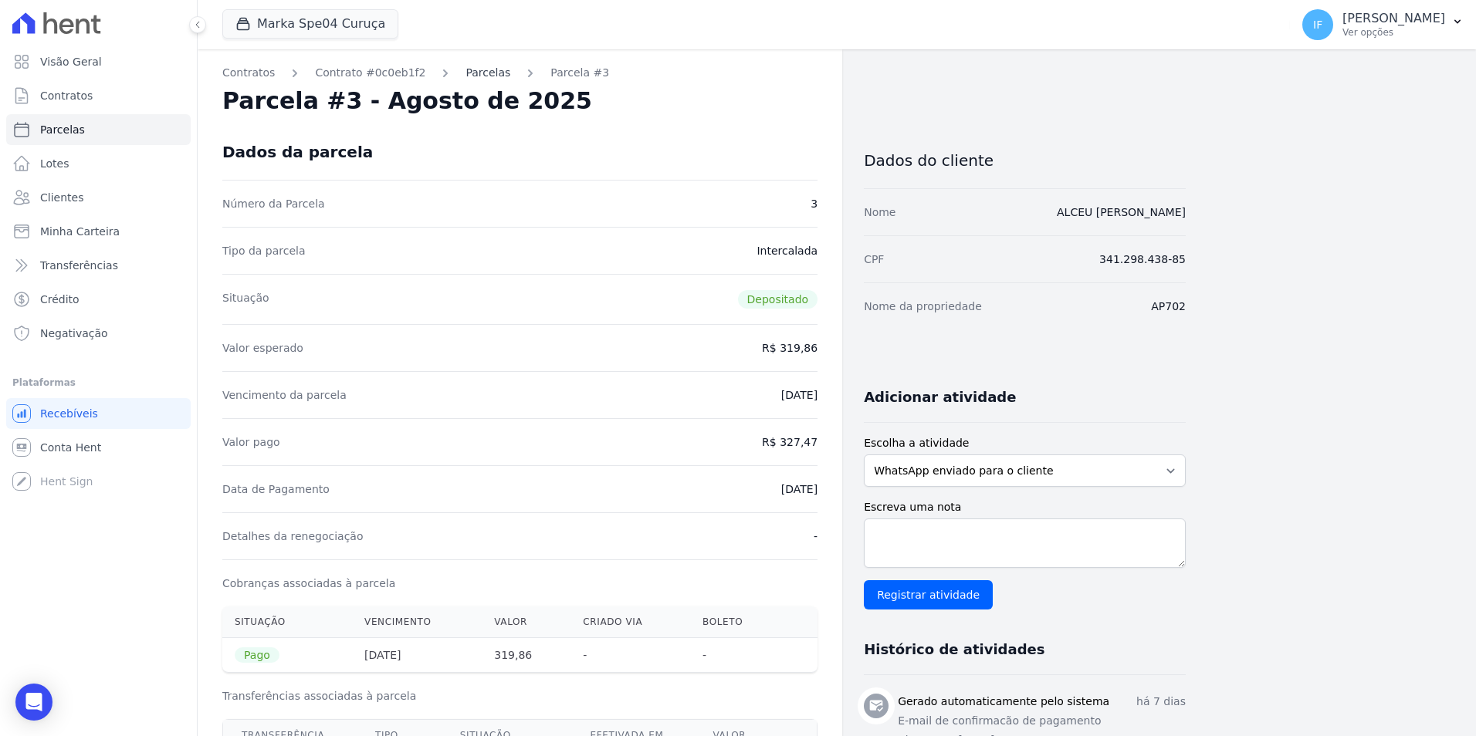
click at [475, 76] on link "Parcelas" at bounding box center [487, 73] width 45 height 16
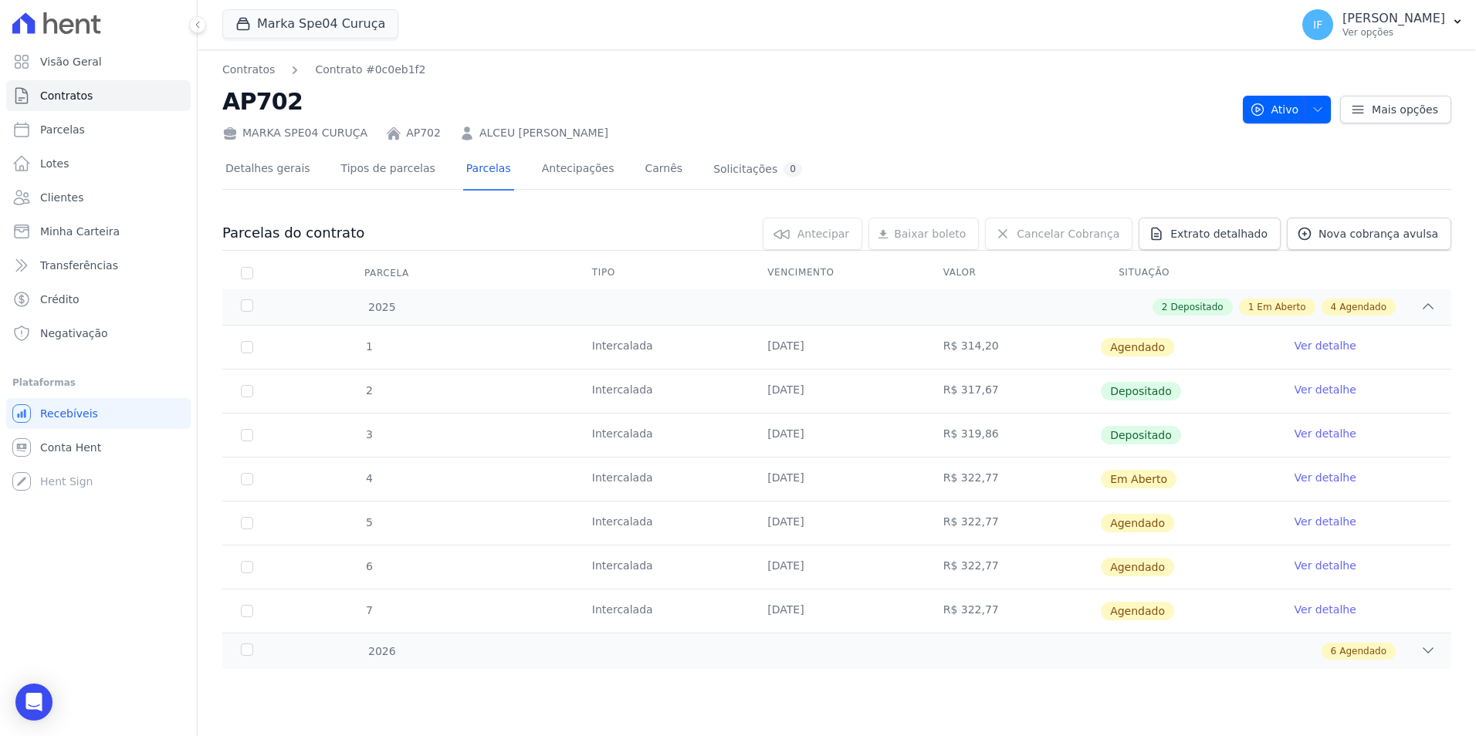
click at [1318, 387] on link "Ver detalhe" at bounding box center [1325, 389] width 62 height 15
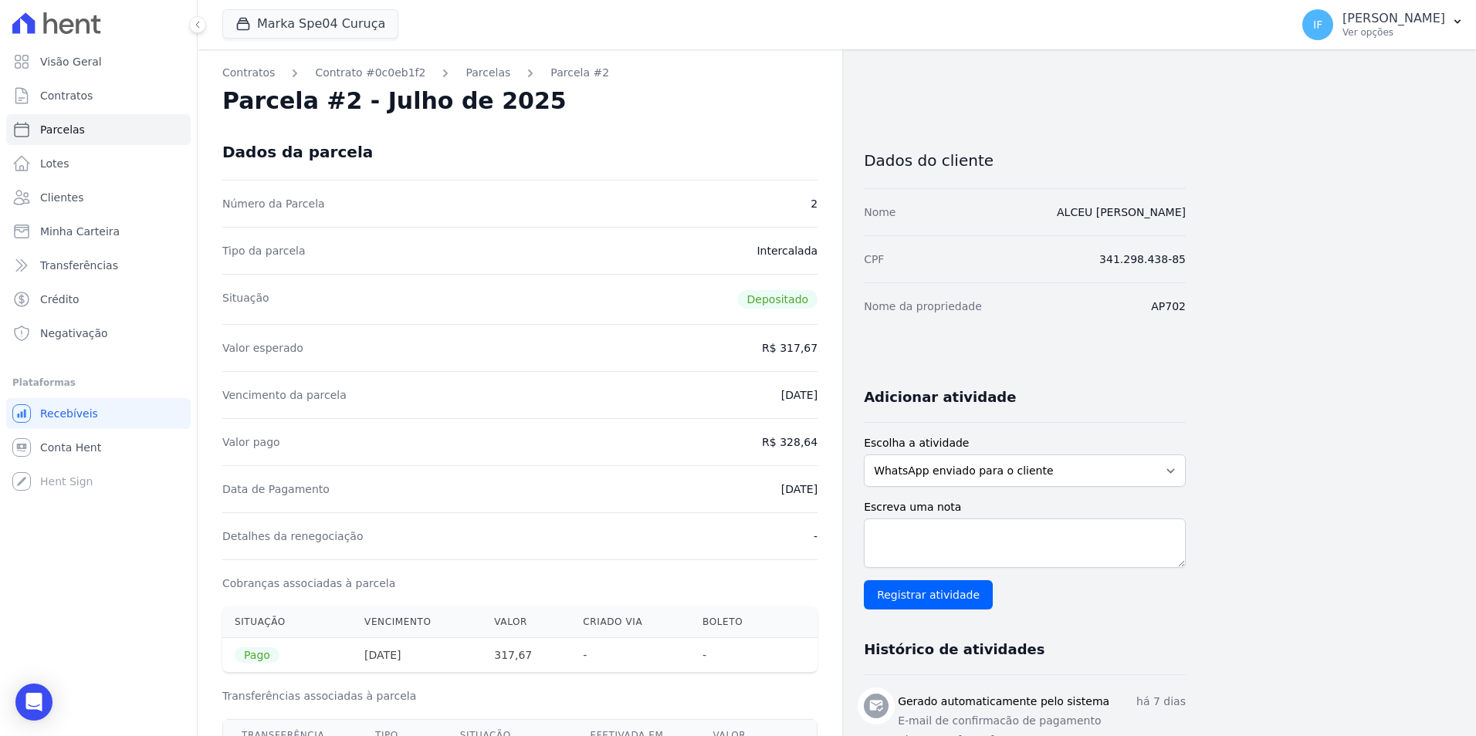
drag, startPoint x: 762, startPoint y: 396, endPoint x: 844, endPoint y: 397, distance: 82.6
click at [844, 397] on div "Contratos Contrato #0c0eb1f2 [GEOGRAPHIC_DATA] Parcela #2 [GEOGRAPHIC_DATA] #2 …" at bounding box center [692, 738] width 988 height 1378
click at [86, 447] on span "Conta Hent" at bounding box center [70, 447] width 61 height 15
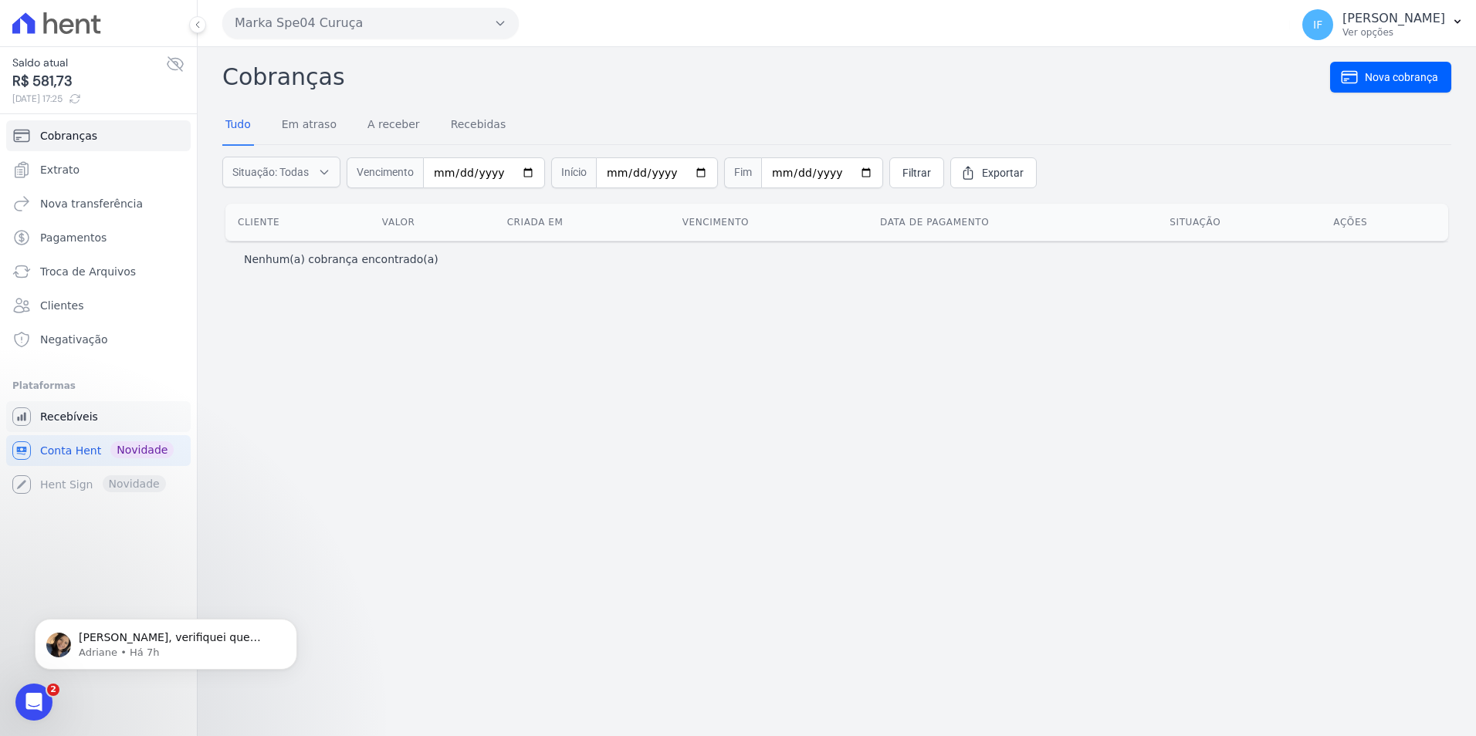
click at [56, 417] on span "Recebíveis" at bounding box center [69, 416] width 58 height 15
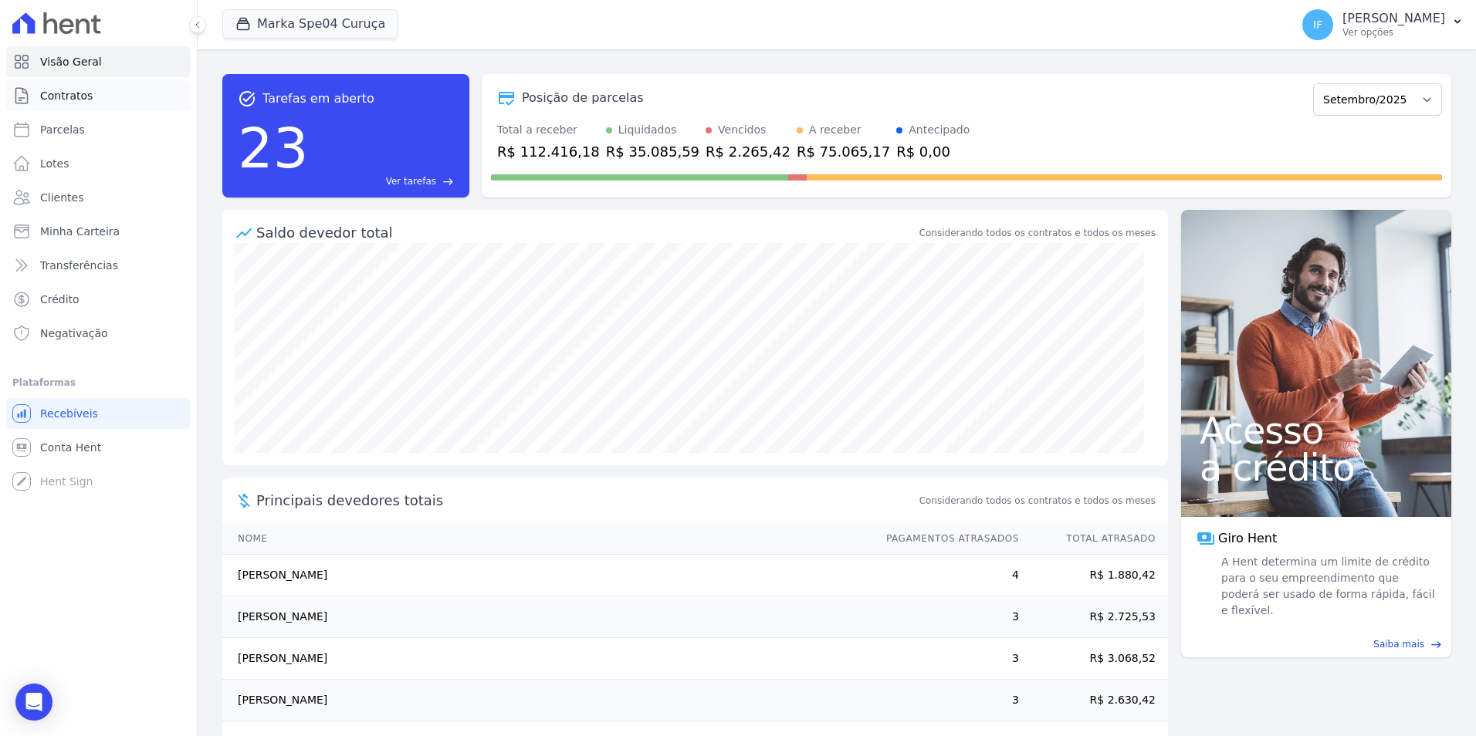
click at [79, 97] on span "Contratos" at bounding box center [66, 95] width 52 height 15
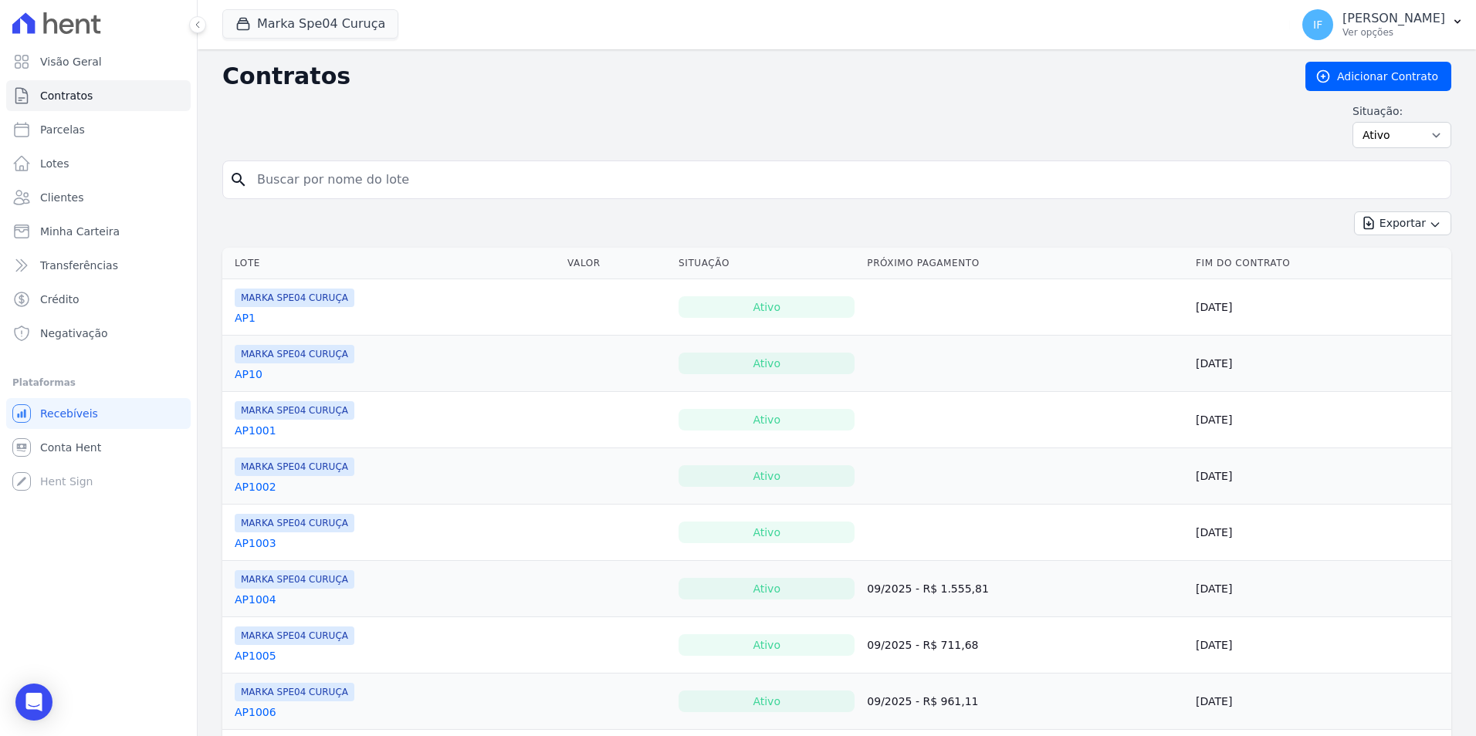
click at [289, 178] on input "search" at bounding box center [846, 179] width 1196 height 31
type input "706"
